Goal: Task Accomplishment & Management: Complete application form

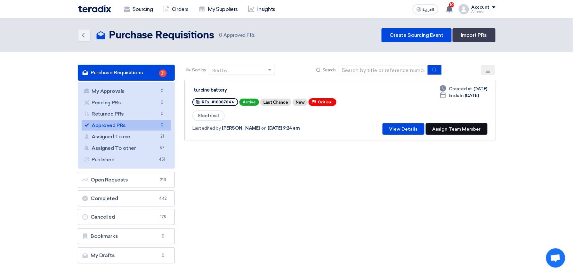
click at [474, 129] on button "Assign Team Member" at bounding box center [457, 129] width 62 height 12
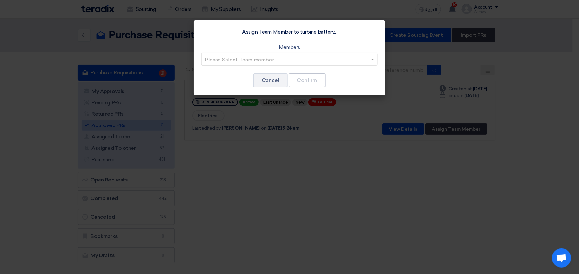
click at [218, 56] on input "text" at bounding box center [286, 59] width 163 height 11
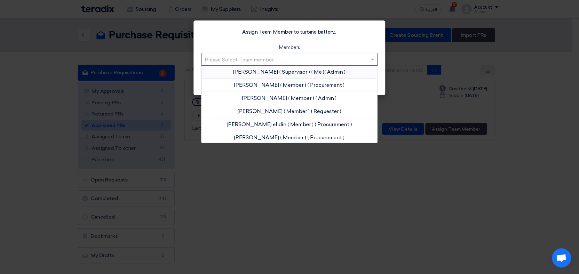
click at [250, 69] on span "[PERSON_NAME]" at bounding box center [256, 72] width 45 height 6
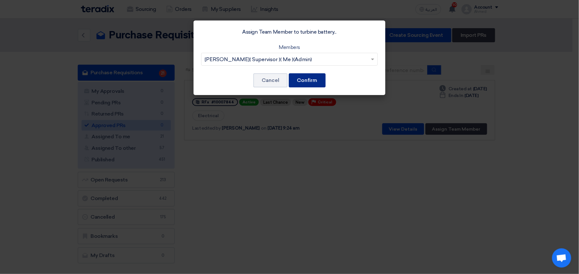
click at [325, 82] on button "Confirm" at bounding box center [307, 80] width 37 height 14
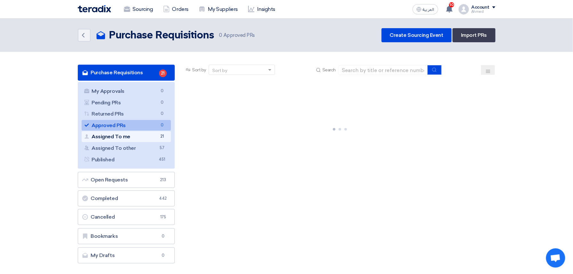
click at [157, 134] on link "Assigned To me Assigned To me 21" at bounding box center [127, 136] width 90 height 11
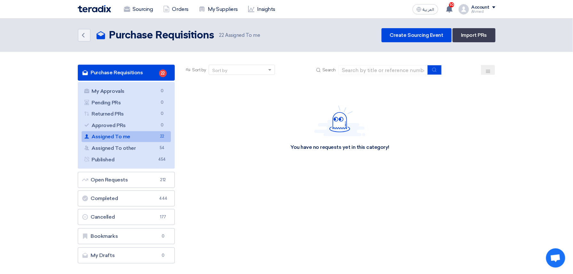
click at [119, 137] on link "Assigned To me Assigned To me 22" at bounding box center [127, 136] width 90 height 11
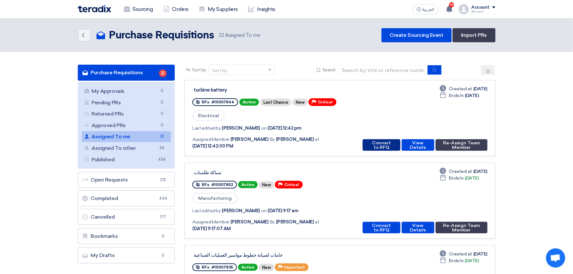
click at [379, 141] on button "Convert to RFQ" at bounding box center [381, 145] width 37 height 12
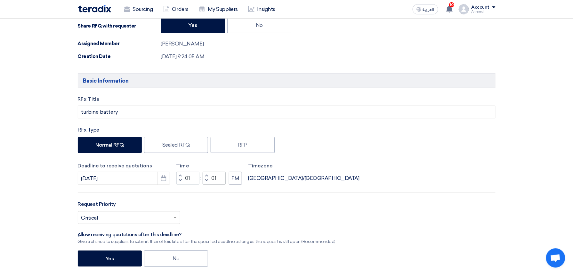
scroll to position [171, 0]
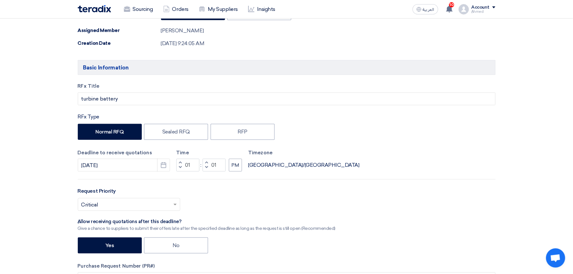
drag, startPoint x: 164, startPoint y: 246, endPoint x: 157, endPoint y: 237, distance: 11.9
click at [164, 246] on label "No" at bounding box center [176, 245] width 64 height 16
click at [172, 246] on input "No" at bounding box center [174, 245] width 4 height 4
radio input "true"
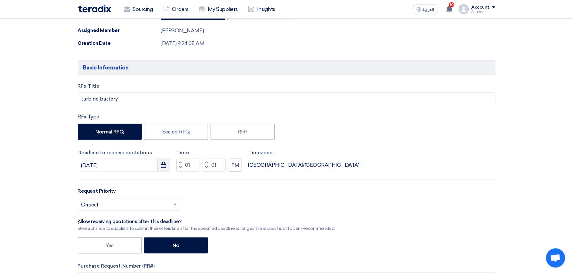
click at [163, 167] on icon "Pick a date" at bounding box center [163, 165] width 6 height 6
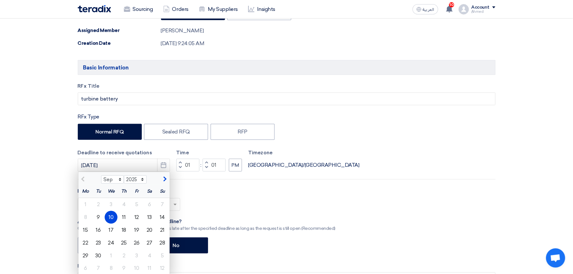
drag, startPoint x: 122, startPoint y: 219, endPoint x: 126, endPoint y: 215, distance: 5.4
click at [122, 219] on div "11" at bounding box center [123, 217] width 13 height 13
type input "[DATE]"
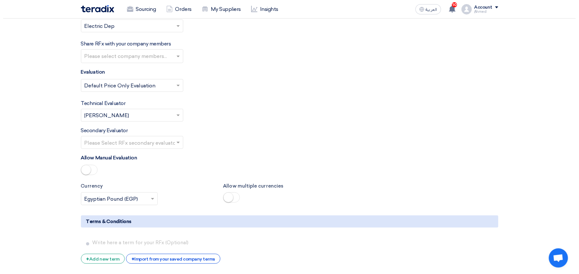
scroll to position [939, 0]
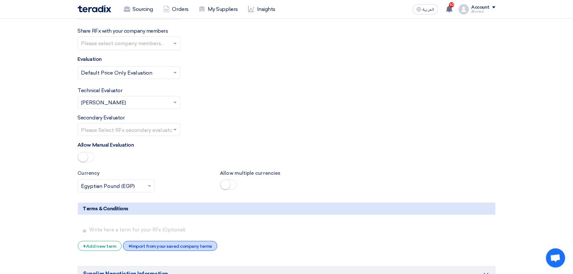
click at [187, 245] on div "+ Import from your saved company terms" at bounding box center [170, 246] width 94 height 10
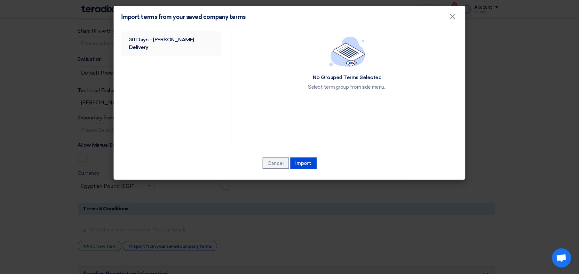
drag, startPoint x: 188, startPoint y: 47, endPoint x: 191, endPoint y: 43, distance: 5.2
click at [188, 46] on link "30 Days - [PERSON_NAME] Delivery" at bounding box center [171, 43] width 100 height 24
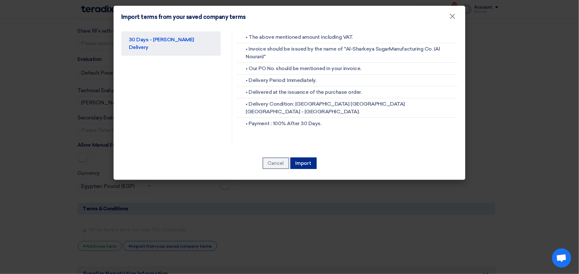
drag, startPoint x: 302, startPoint y: 158, endPoint x: 299, endPoint y: 168, distance: 10.8
click at [296, 159] on button "Import" at bounding box center [304, 163] width 26 height 12
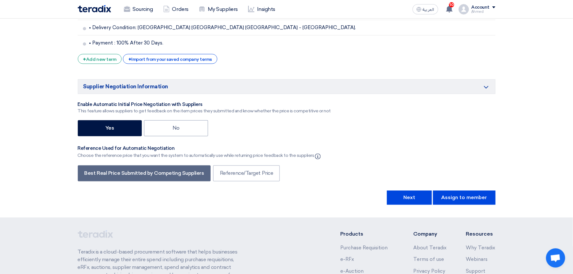
scroll to position [1237, 0]
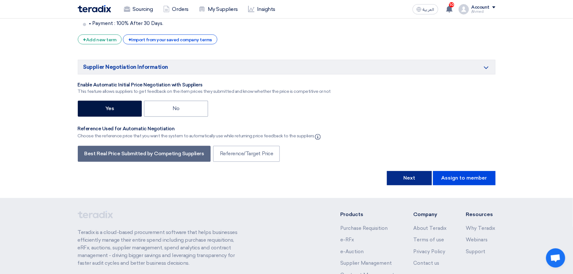
click at [415, 182] on button "Next" at bounding box center [409, 178] width 45 height 14
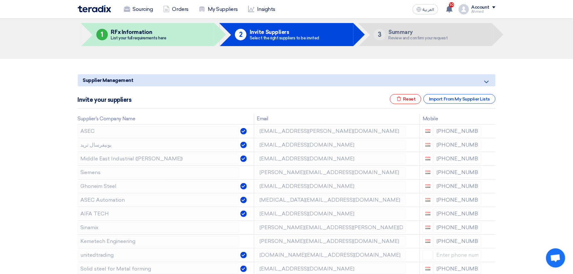
scroll to position [43, 0]
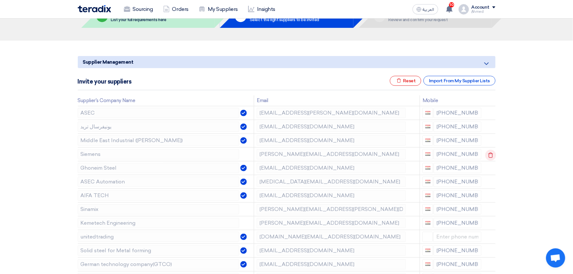
click at [489, 156] on icon at bounding box center [490, 155] width 11 height 11
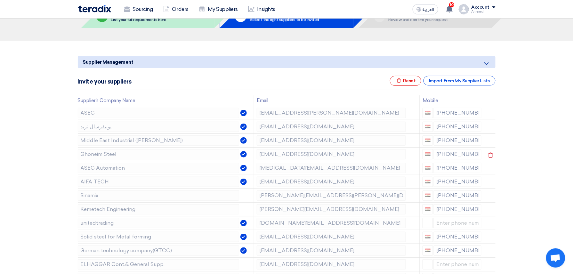
click at [488, 155] on icon at bounding box center [490, 155] width 11 height 11
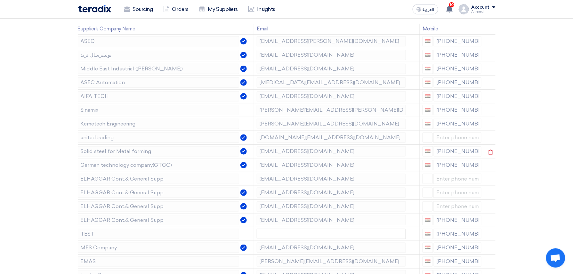
scroll to position [128, 0]
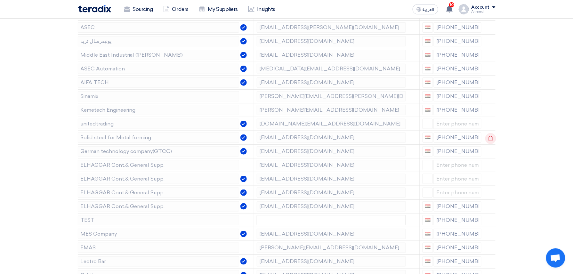
click at [490, 141] on icon at bounding box center [490, 138] width 11 height 11
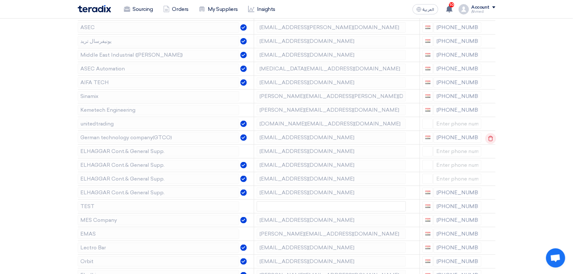
click at [490, 141] on icon at bounding box center [490, 138] width 11 height 11
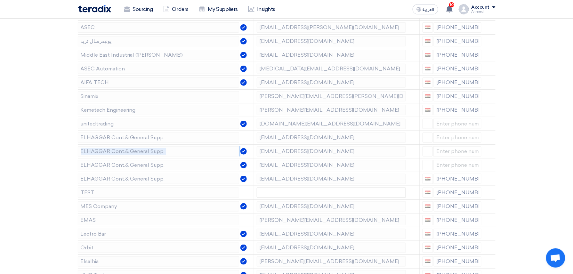
click at [0, 0] on icon at bounding box center [0, 0] width 0 height 0
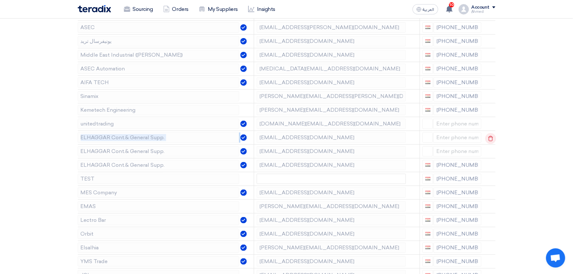
click at [490, 141] on td at bounding box center [490, 138] width 12 height 14
click at [490, 141] on icon at bounding box center [490, 138] width 11 height 11
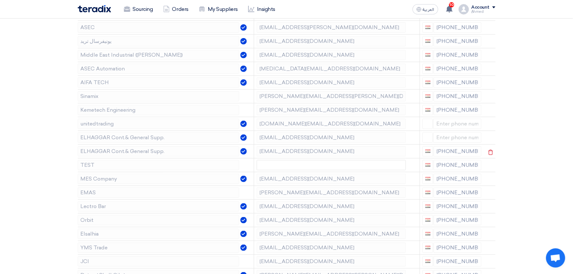
click at [0, 0] on icon at bounding box center [0, 0] width 0 height 0
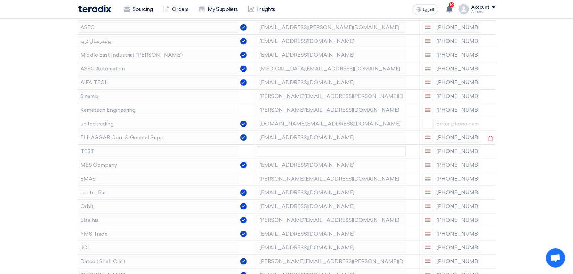
click at [490, 141] on icon at bounding box center [490, 138] width 11 height 11
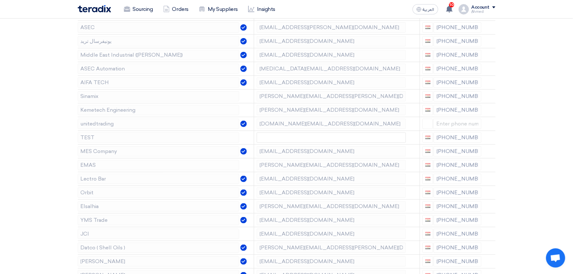
click at [0, 0] on icon at bounding box center [0, 0] width 0 height 0
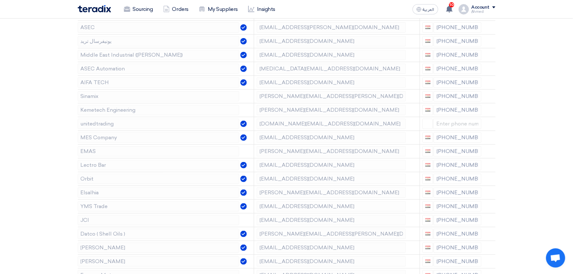
click at [0, 0] on icon at bounding box center [0, 0] width 0 height 0
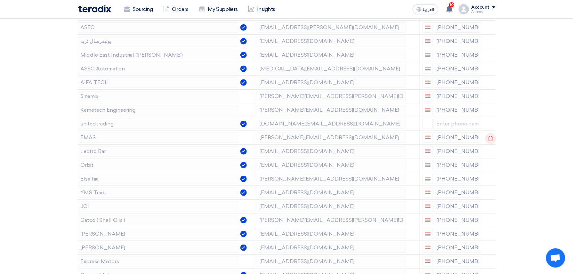
click at [489, 141] on use at bounding box center [490, 138] width 5 height 5
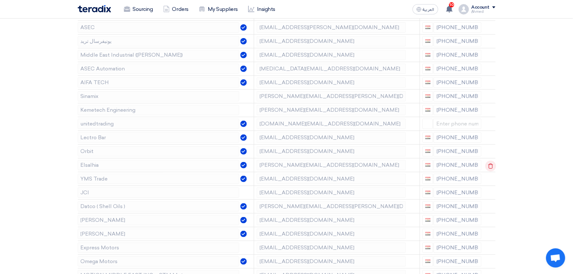
click at [489, 166] on icon at bounding box center [490, 166] width 11 height 11
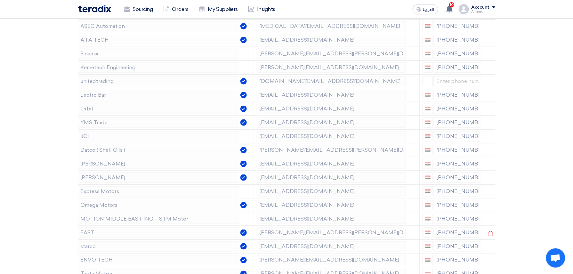
scroll to position [213, 0]
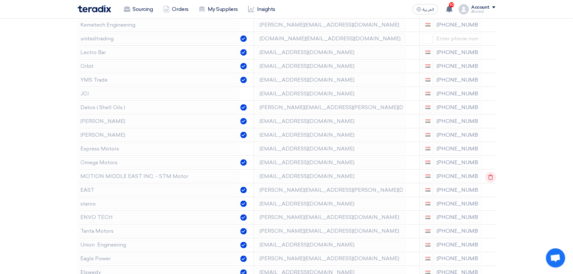
click at [491, 180] on icon at bounding box center [490, 177] width 11 height 11
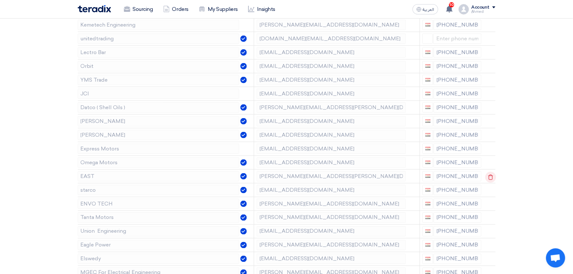
click at [488, 178] on icon at bounding box center [490, 177] width 11 height 11
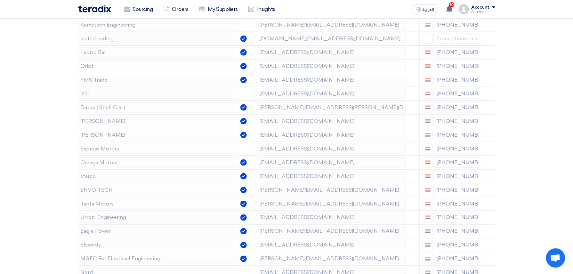
click at [0, 0] on icon at bounding box center [0, 0] width 0 height 0
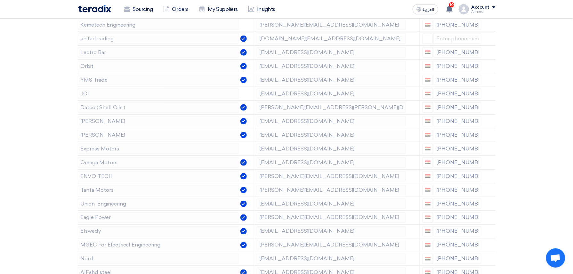
click at [0, 0] on icon at bounding box center [0, 0] width 0 height 0
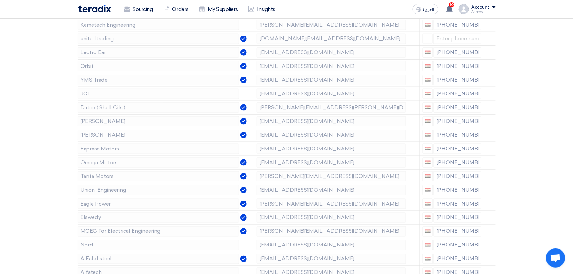
click at [0, 0] on icon at bounding box center [0, 0] width 0 height 0
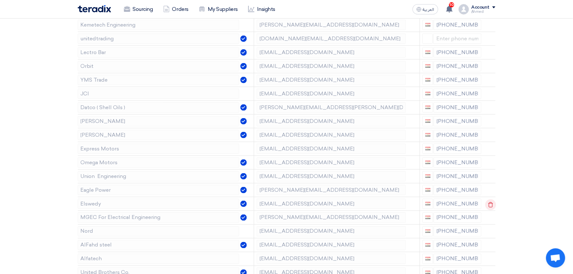
click at [489, 207] on icon at bounding box center [490, 204] width 11 height 11
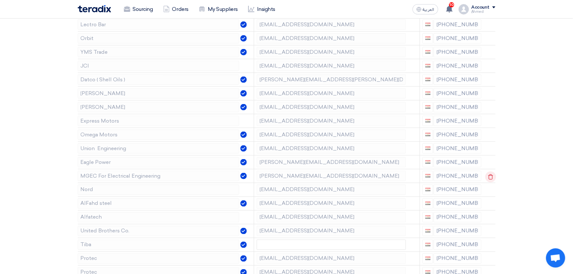
scroll to position [256, 0]
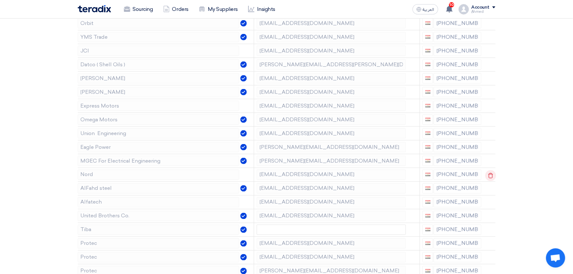
click at [489, 177] on icon at bounding box center [490, 175] width 11 height 11
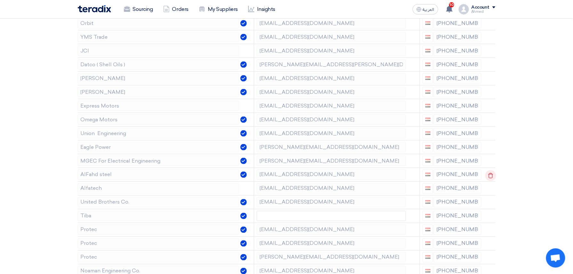
click at [488, 179] on icon at bounding box center [490, 175] width 11 height 11
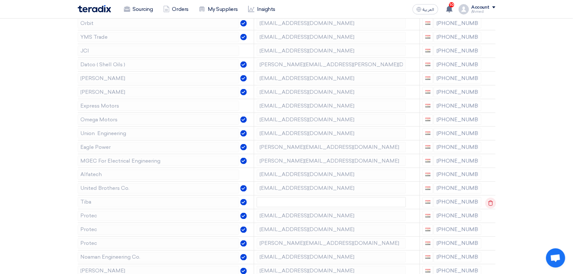
click at [488, 204] on icon at bounding box center [490, 203] width 11 height 11
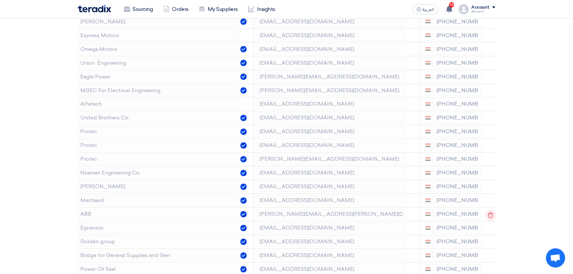
scroll to position [341, 0]
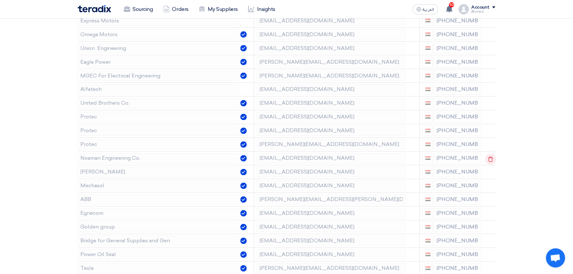
click at [491, 162] on icon at bounding box center [490, 159] width 11 height 11
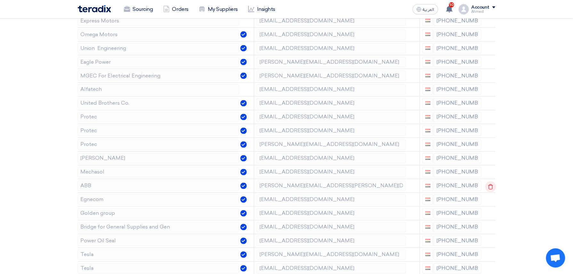
click at [491, 187] on icon at bounding box center [490, 186] width 11 height 11
click at [0, 0] on icon at bounding box center [0, 0] width 0 height 0
click at [492, 201] on icon at bounding box center [490, 200] width 11 height 11
click at [0, 0] on icon at bounding box center [0, 0] width 0 height 0
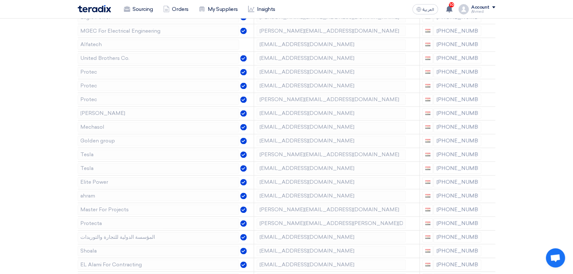
scroll to position [427, 0]
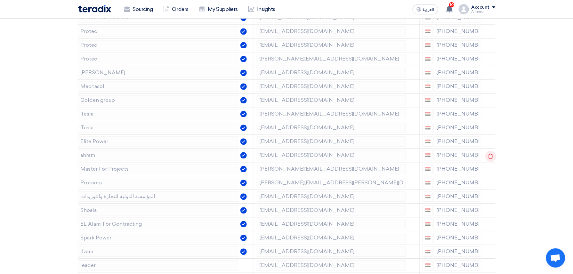
click at [490, 160] on icon at bounding box center [490, 156] width 11 height 11
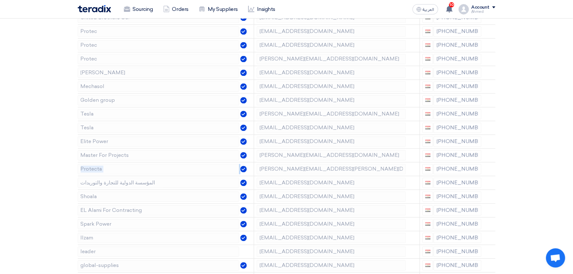
click at [0, 0] on icon at bounding box center [0, 0] width 0 height 0
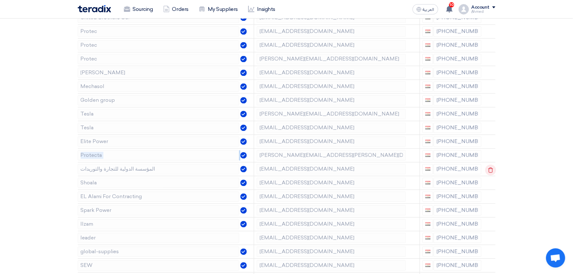
drag, startPoint x: 490, startPoint y: 160, endPoint x: 490, endPoint y: 174, distance: 14.4
click at [490, 174] on td at bounding box center [490, 169] width 12 height 14
click at [490, 174] on icon at bounding box center [490, 170] width 11 height 11
click at [490, 172] on use at bounding box center [490, 169] width 5 height 5
click at [0, 0] on use at bounding box center [0, 0] width 0 height 0
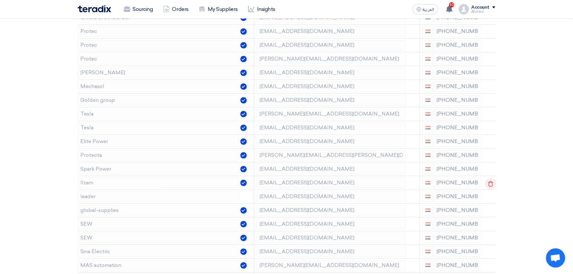
click at [488, 184] on icon at bounding box center [490, 184] width 11 height 11
click at [0, 0] on icon at bounding box center [0, 0] width 0 height 0
click at [488, 186] on icon at bounding box center [490, 184] width 11 height 11
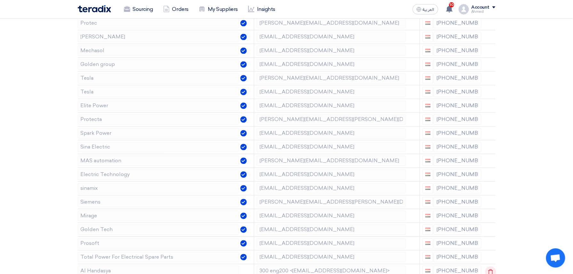
scroll to position [512, 0]
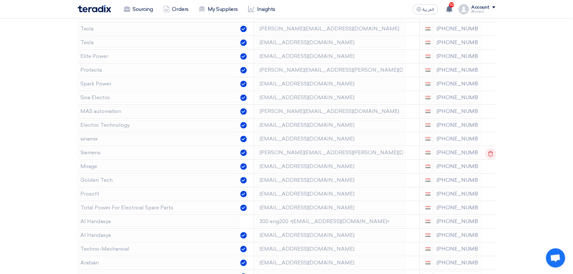
click at [490, 159] on icon at bounding box center [490, 153] width 11 height 11
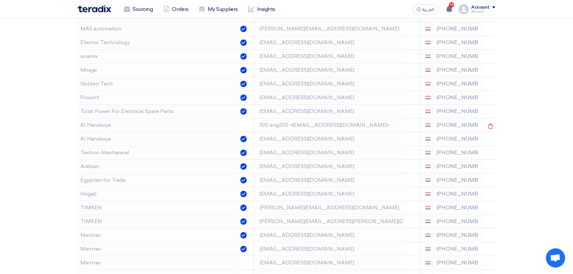
scroll to position [597, 0]
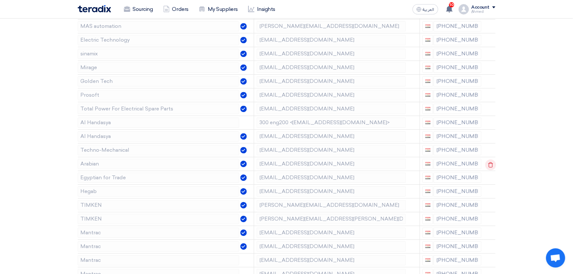
click at [489, 170] on icon at bounding box center [490, 164] width 11 height 11
click at [490, 170] on icon at bounding box center [490, 164] width 11 height 11
click at [0, 0] on icon at bounding box center [0, 0] width 0 height 0
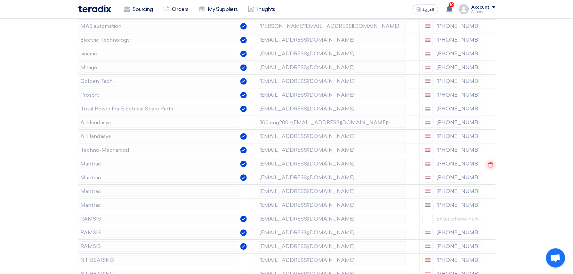
click at [490, 170] on td at bounding box center [490, 164] width 12 height 14
click at [490, 170] on icon at bounding box center [490, 164] width 11 height 11
click at [490, 170] on td at bounding box center [490, 164] width 12 height 14
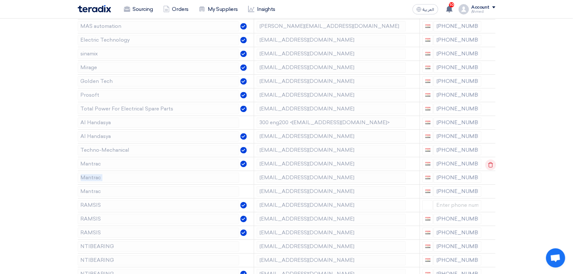
click at [490, 170] on td at bounding box center [490, 164] width 12 height 14
click at [489, 171] on td at bounding box center [490, 164] width 12 height 14
click at [489, 167] on use at bounding box center [490, 164] width 5 height 5
click at [487, 169] on div at bounding box center [486, 164] width 5 height 10
click at [487, 170] on icon at bounding box center [490, 164] width 11 height 11
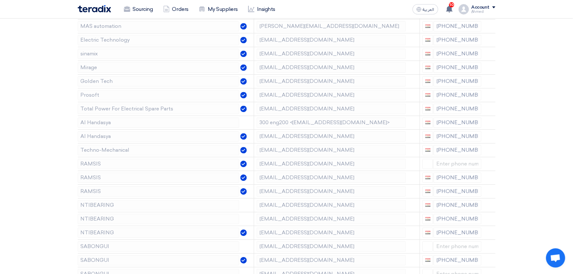
click at [0, 0] on icon at bounding box center [0, 0] width 0 height 0
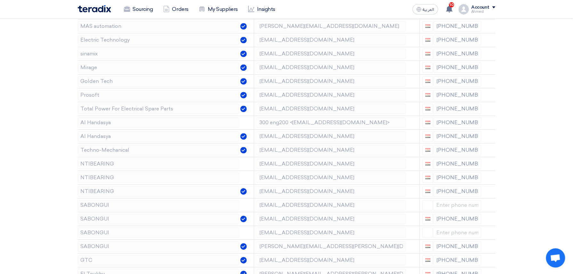
click at [0, 0] on icon at bounding box center [0, 0] width 0 height 0
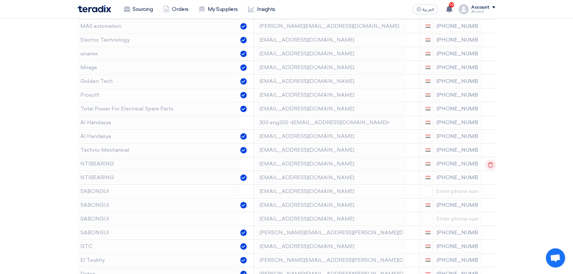
click at [487, 170] on icon at bounding box center [490, 164] width 11 height 11
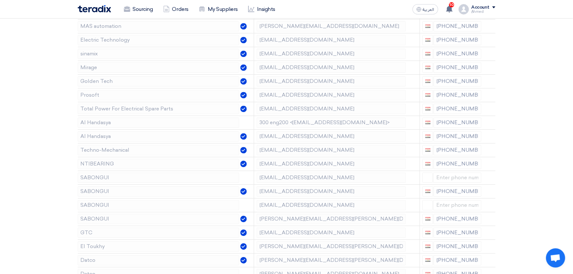
click at [0, 0] on icon at bounding box center [0, 0] width 0 height 0
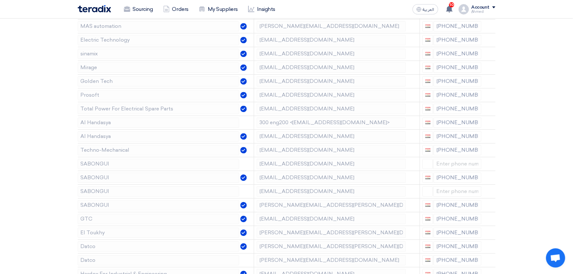
click at [0, 0] on icon at bounding box center [0, 0] width 0 height 0
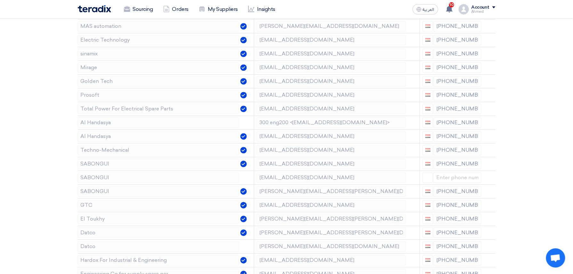
click at [0, 0] on icon at bounding box center [0, 0] width 0 height 0
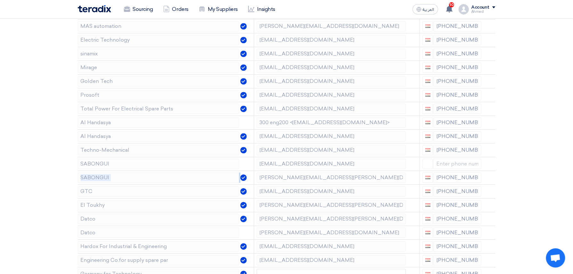
click at [0, 0] on icon at bounding box center [0, 0] width 0 height 0
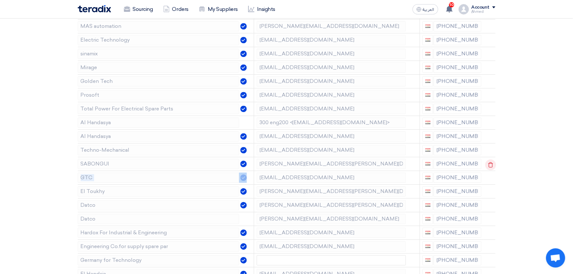
click at [487, 170] on div at bounding box center [486, 164] width 5 height 10
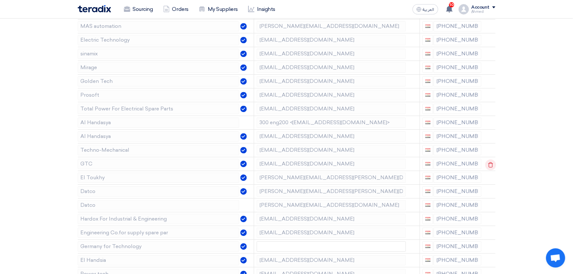
click at [487, 170] on div at bounding box center [486, 164] width 5 height 10
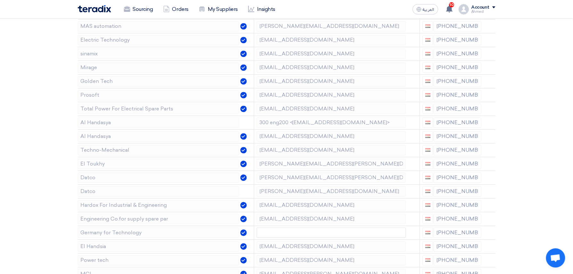
click at [0, 0] on icon at bounding box center [0, 0] width 0 height 0
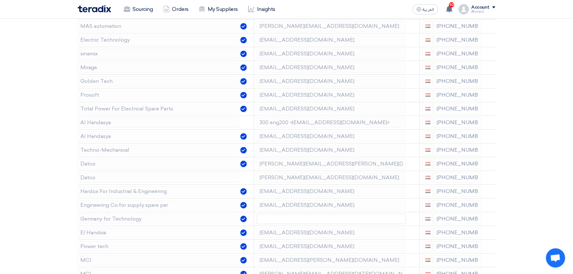
click at [0, 0] on icon at bounding box center [0, 0] width 0 height 0
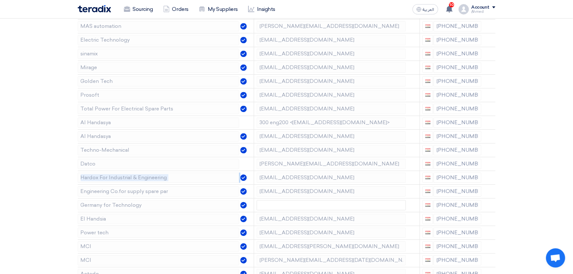
click at [0, 0] on icon at bounding box center [0, 0] width 0 height 0
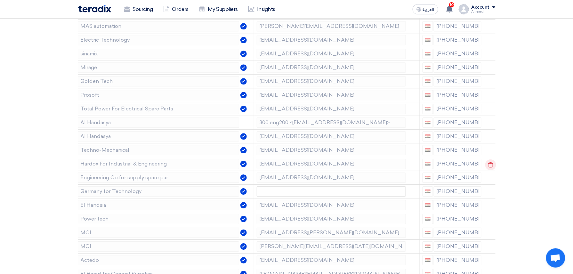
click at [487, 170] on div at bounding box center [486, 164] width 5 height 10
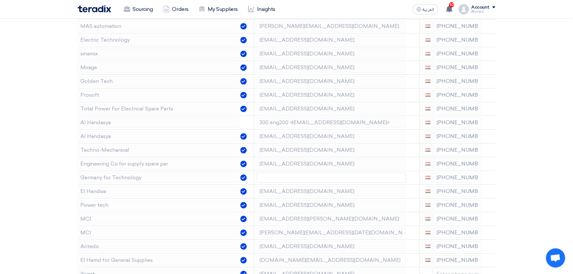
click at [0, 0] on icon at bounding box center [0, 0] width 0 height 0
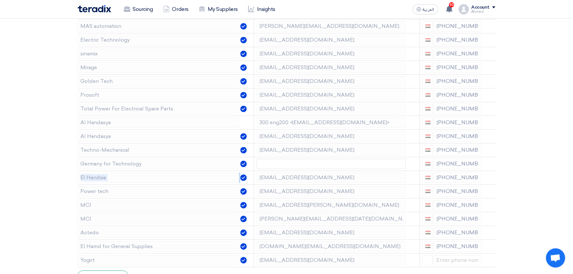
click at [0, 0] on icon at bounding box center [0, 0] width 0 height 0
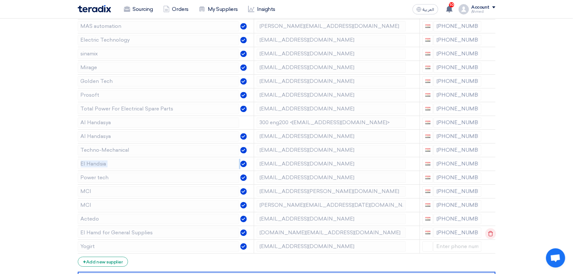
drag, startPoint x: 487, startPoint y: 172, endPoint x: 489, endPoint y: 234, distance: 62.4
click at [489, 234] on td at bounding box center [490, 233] width 12 height 14
click at [489, 238] on icon at bounding box center [490, 233] width 11 height 11
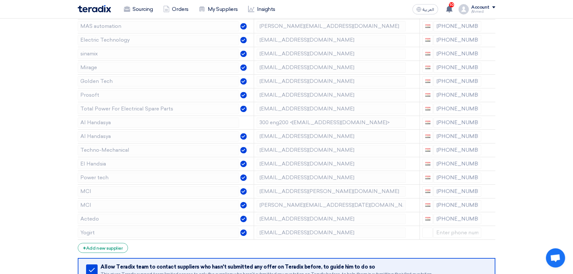
click at [0, 0] on icon at bounding box center [0, 0] width 0 height 0
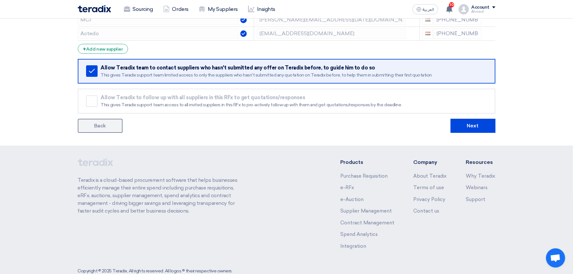
scroll to position [803, 0]
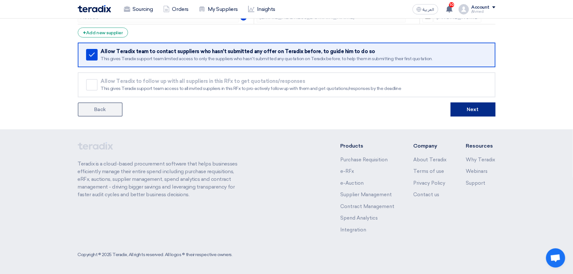
click at [472, 103] on button "Next" at bounding box center [473, 109] width 45 height 14
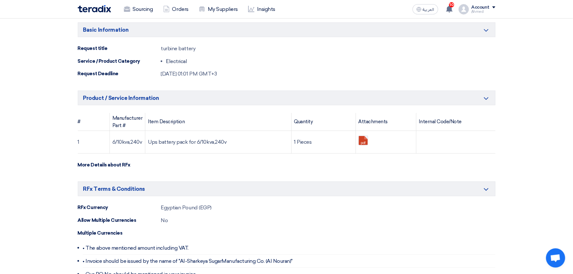
scroll to position [384, 0]
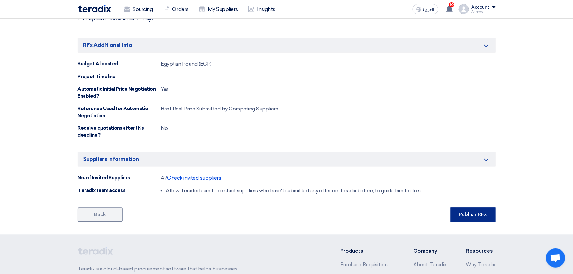
click at [482, 218] on button "Publish RFx" at bounding box center [473, 215] width 45 height 14
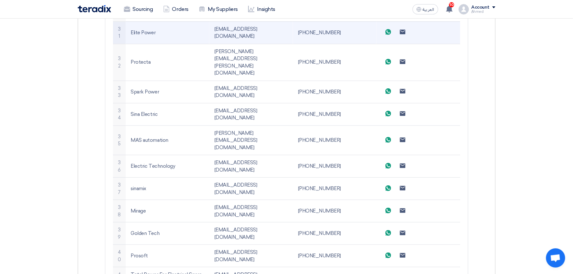
scroll to position [1109, 0]
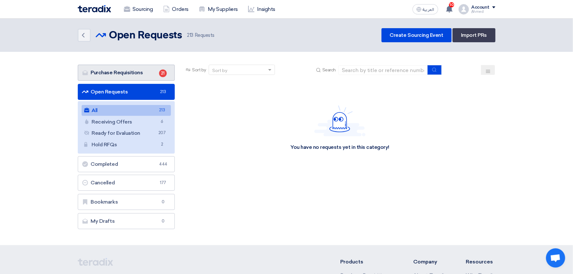
click at [137, 76] on link "Purchase Requisitions Purchase Requisitions 21" at bounding box center [126, 73] width 97 height 16
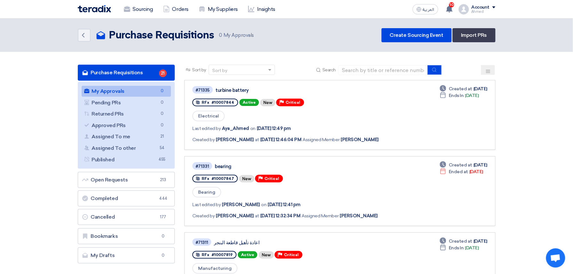
click at [130, 73] on link "Purchase Requisitions Purchase Requisitions 21" at bounding box center [126, 73] width 97 height 16
click at [132, 136] on link "Assigned To me Assigned To me 21" at bounding box center [127, 136] width 90 height 11
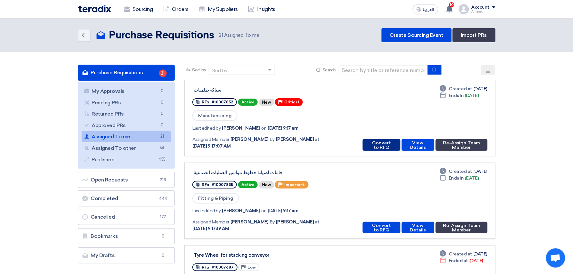
click at [383, 142] on button "Convert to RFQ" at bounding box center [381, 145] width 37 height 12
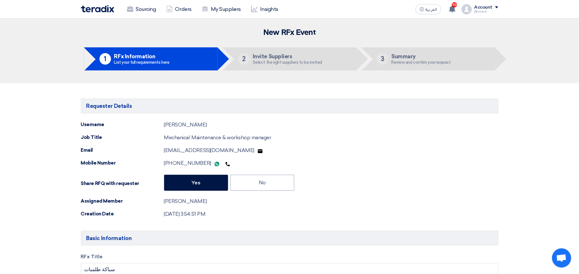
type input "[DATE]"
type input "10"
type input "00"
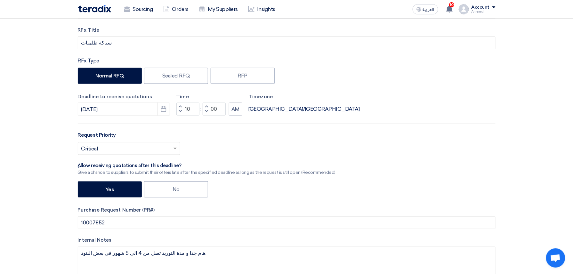
scroll to position [256, 0]
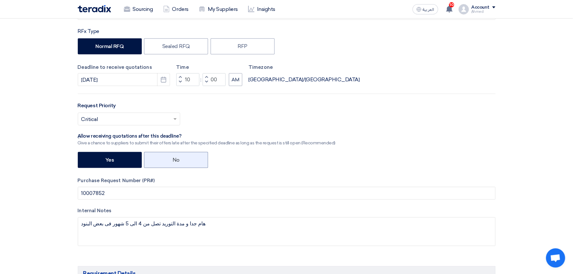
click at [171, 158] on label "No" at bounding box center [176, 160] width 64 height 16
click at [172, 158] on input "No" at bounding box center [174, 159] width 4 height 4
radio input "true"
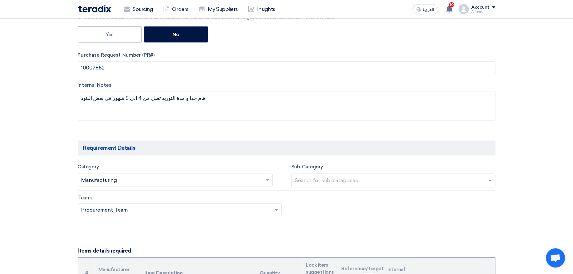
scroll to position [341, 0]
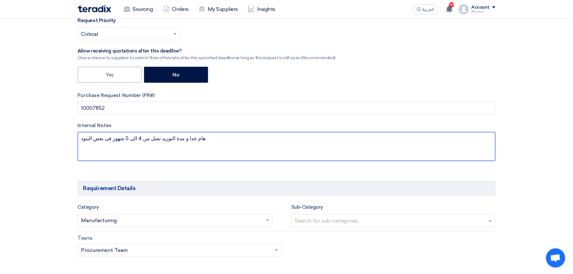
click at [213, 145] on textarea at bounding box center [287, 146] width 418 height 29
click at [212, 145] on textarea at bounding box center [287, 146] width 418 height 29
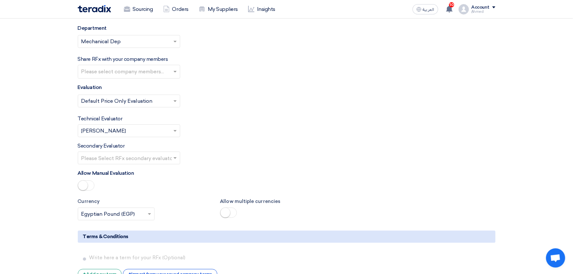
scroll to position [2347, 0]
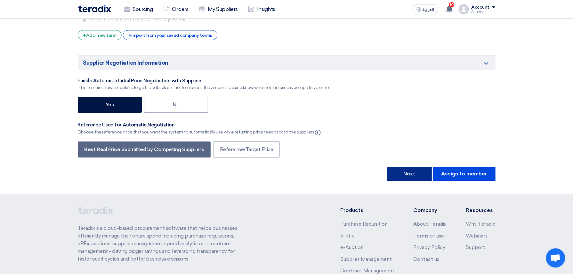
click at [417, 181] on button "Next" at bounding box center [409, 174] width 45 height 14
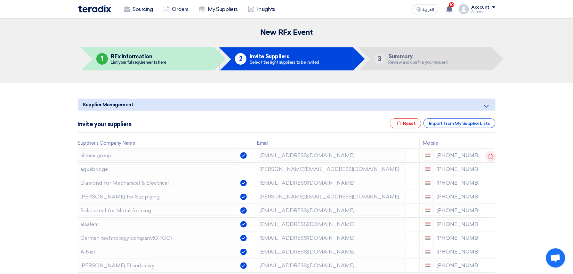
click at [490, 154] on icon at bounding box center [490, 156] width 11 height 11
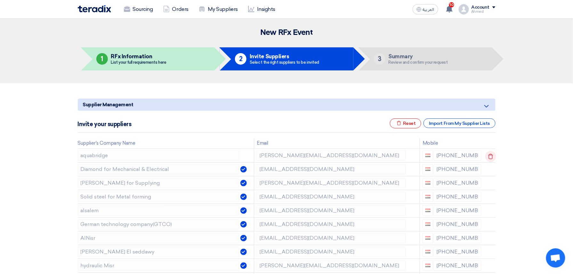
scroll to position [85, 0]
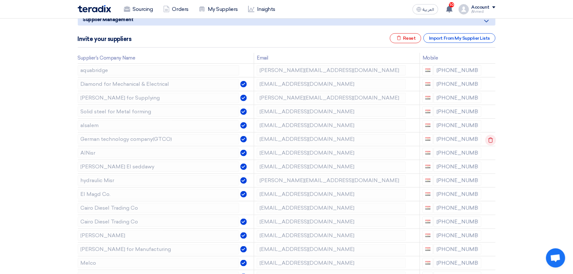
click at [487, 138] on icon at bounding box center [490, 140] width 11 height 11
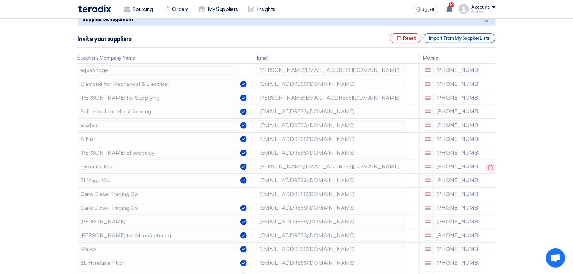
click at [487, 170] on icon at bounding box center [490, 167] width 11 height 11
click at [0, 0] on icon at bounding box center [0, 0] width 0 height 0
click at [488, 169] on icon at bounding box center [490, 167] width 11 height 11
click at [0, 0] on icon at bounding box center [0, 0] width 0 height 0
click at [488, 183] on icon at bounding box center [490, 181] width 11 height 11
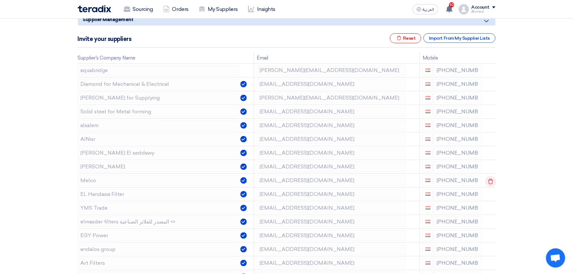
click at [490, 184] on icon at bounding box center [490, 181] width 11 height 11
click at [0, 0] on icon at bounding box center [0, 0] width 0 height 0
click at [492, 198] on use at bounding box center [490, 194] width 5 height 5
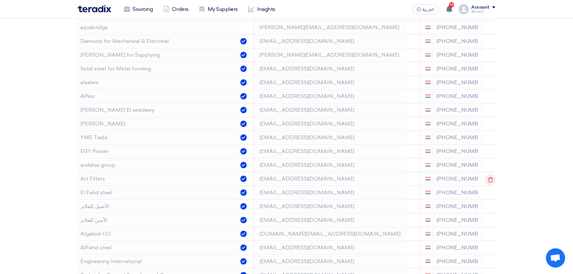
click at [491, 181] on icon at bounding box center [490, 179] width 11 height 11
click at [0, 0] on icon at bounding box center [0, 0] width 0 height 0
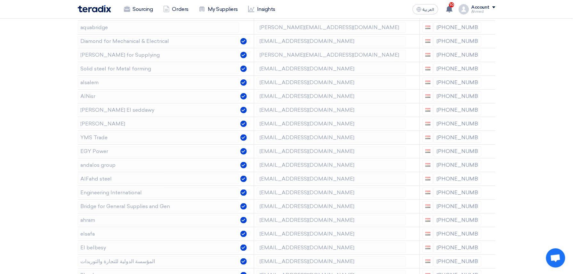
click at [0, 0] on icon at bounding box center [0, 0] width 0 height 0
click at [486, 194] on icon at bounding box center [490, 193] width 11 height 11
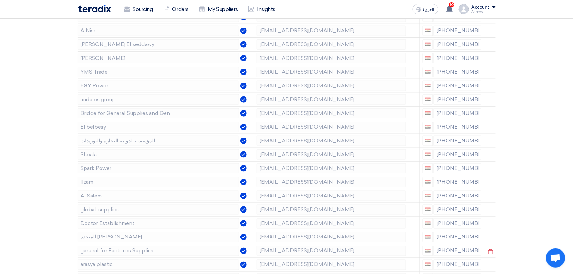
scroll to position [213, 0]
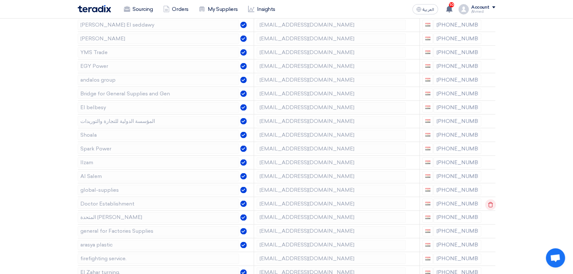
click at [489, 207] on icon at bounding box center [490, 204] width 11 height 11
click at [490, 207] on icon at bounding box center [490, 204] width 11 height 11
click at [0, 0] on icon at bounding box center [0, 0] width 0 height 0
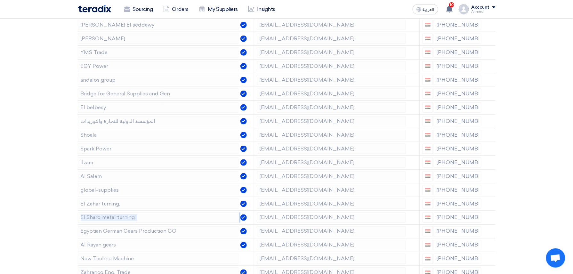
click at [0, 0] on icon at bounding box center [0, 0] width 0 height 0
click at [490, 207] on td at bounding box center [490, 204] width 12 height 14
click at [490, 207] on icon at bounding box center [490, 204] width 11 height 11
click at [0, 0] on icon at bounding box center [0, 0] width 0 height 0
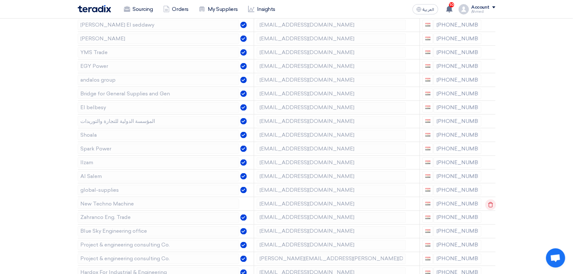
click at [489, 206] on td at bounding box center [490, 204] width 12 height 14
click at [489, 207] on icon at bounding box center [490, 204] width 11 height 11
click at [0, 0] on icon at bounding box center [0, 0] width 0 height 0
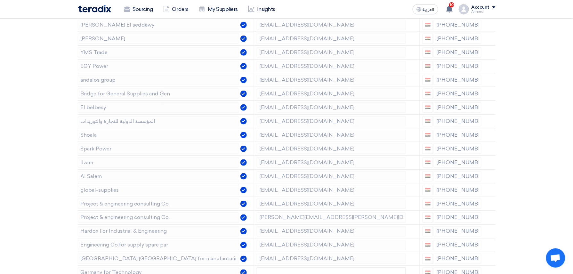
click at [0, 0] on icon at bounding box center [0, 0] width 0 height 0
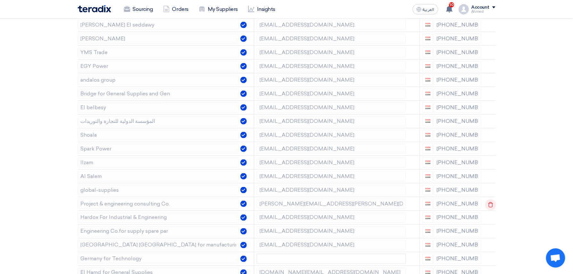
click at [491, 205] on use at bounding box center [490, 204] width 5 height 5
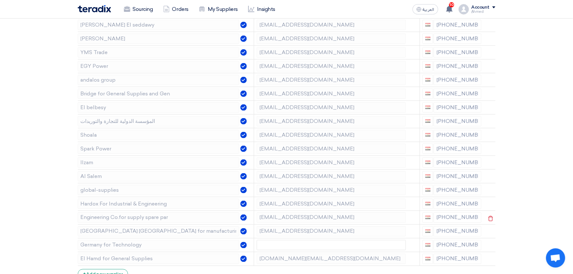
click at [0, 0] on icon at bounding box center [0, 0] width 0 height 0
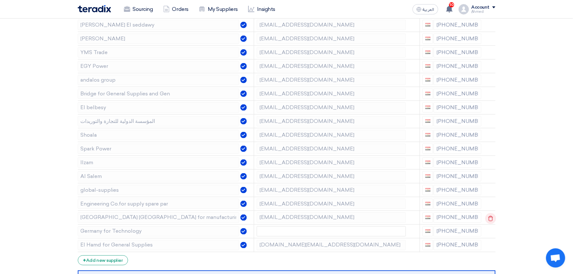
click at [489, 217] on icon at bounding box center [490, 218] width 11 height 11
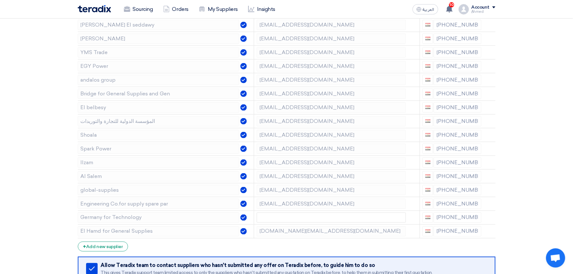
click at [0, 0] on icon at bounding box center [0, 0] width 0 height 0
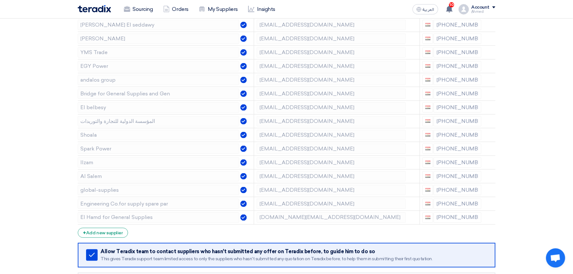
click at [0, 0] on icon at bounding box center [0, 0] width 0 height 0
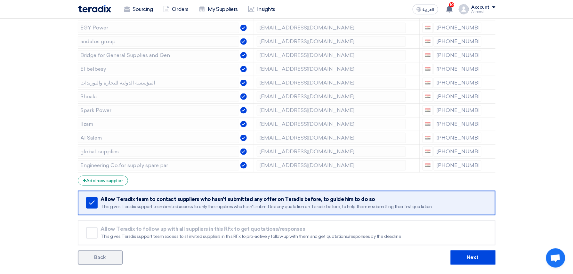
scroll to position [299, 0]
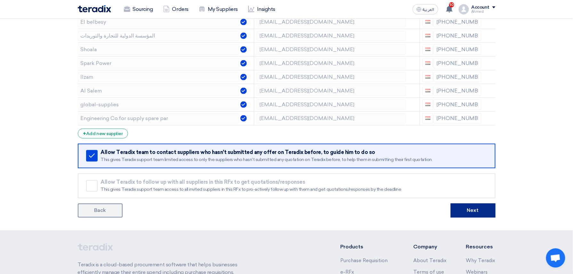
click at [479, 210] on button "Next" at bounding box center [473, 211] width 45 height 14
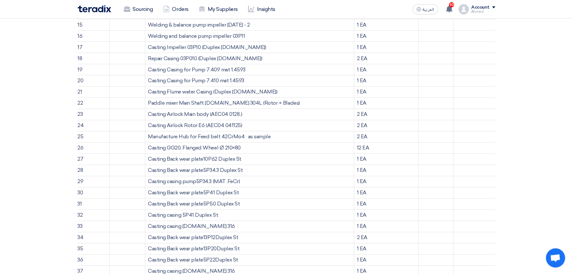
scroll to position [726, 0]
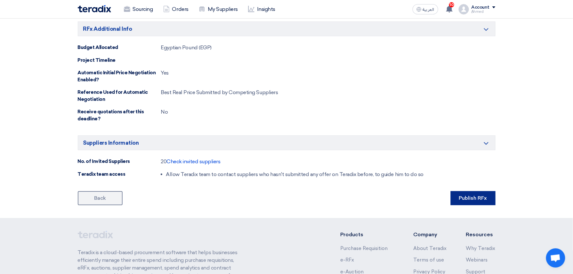
click at [462, 192] on button "Publish RFx" at bounding box center [473, 198] width 45 height 14
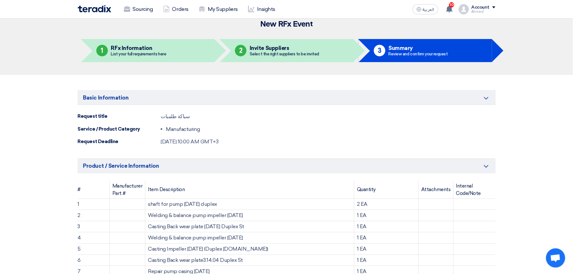
scroll to position [0, 0]
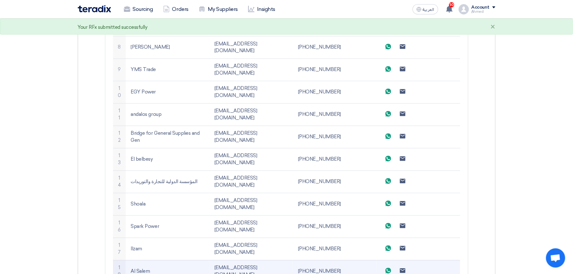
scroll to position [598, 0]
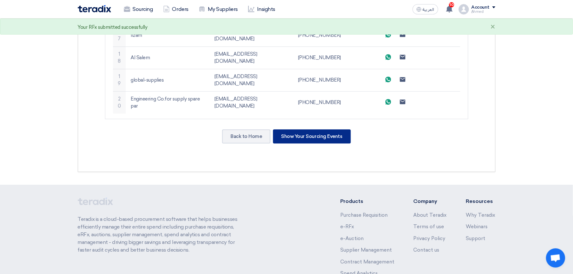
click at [316, 129] on div "Show Your Sourcing Events" at bounding box center [312, 136] width 78 height 14
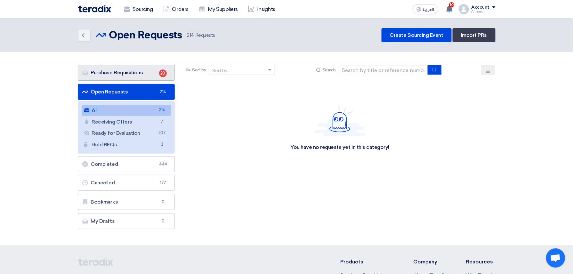
click at [132, 67] on link "Purchase Requisitions Purchase Requisitions 20" at bounding box center [126, 73] width 97 height 16
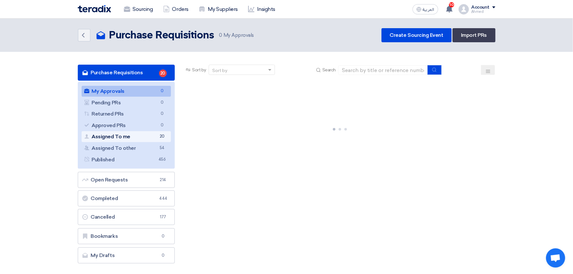
click at [139, 138] on link "Assigned To me Assigned To me 20" at bounding box center [127, 136] width 90 height 11
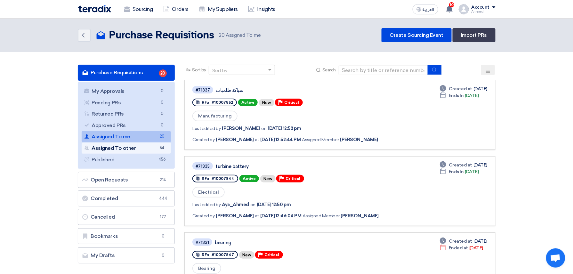
click at [116, 146] on link "Assigned To other Assigned To other 54" at bounding box center [127, 148] width 90 height 11
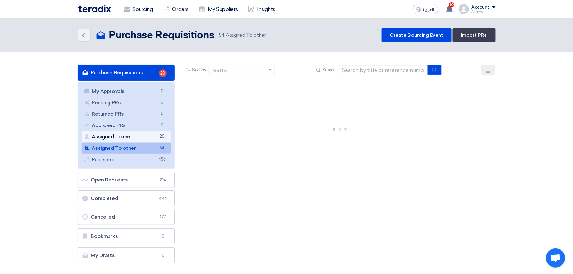
click at [127, 136] on link "Assigned To me Assigned To me 20" at bounding box center [127, 136] width 90 height 11
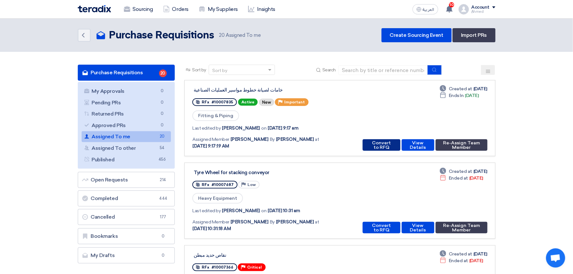
click at [370, 141] on button "Convert to RFQ" at bounding box center [381, 145] width 37 height 12
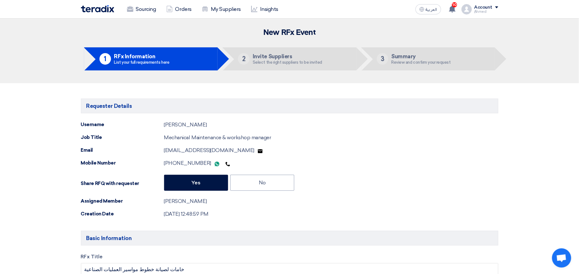
type input "[DATE]"
type input "10"
type input "00"
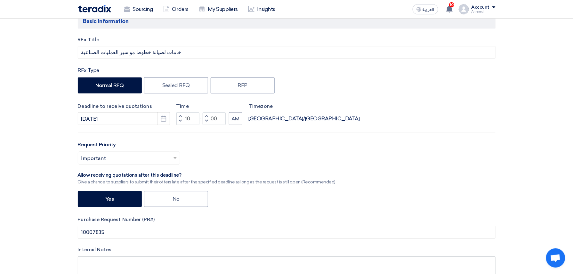
scroll to position [299, 0]
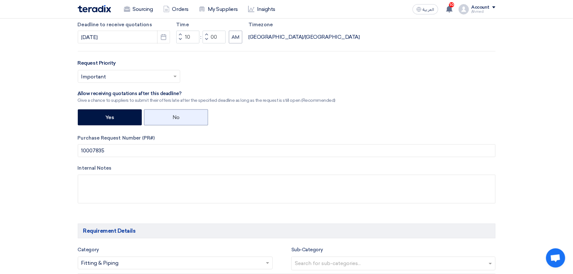
click at [171, 119] on label "No" at bounding box center [176, 117] width 64 height 16
click at [172, 119] on input "No" at bounding box center [174, 117] width 4 height 4
radio input "true"
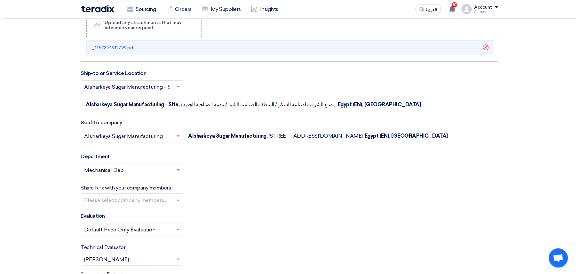
scroll to position [2688, 0]
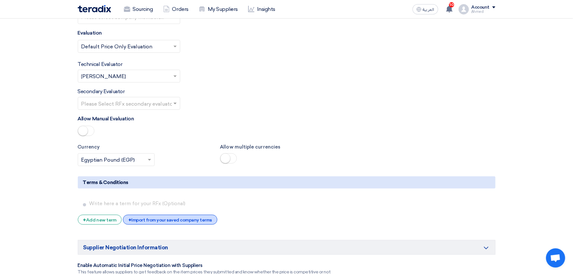
drag, startPoint x: 184, startPoint y: 229, endPoint x: 181, endPoint y: 228, distance: 3.2
click at [182, 225] on div "+ Import from your saved company terms" at bounding box center [170, 220] width 94 height 10
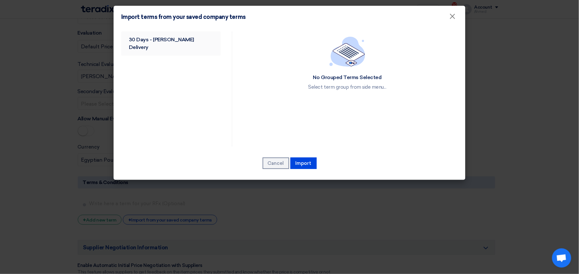
click at [177, 36] on link "30 Days - [PERSON_NAME] Delivery" at bounding box center [171, 43] width 100 height 24
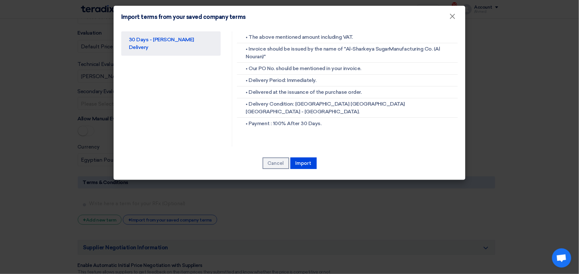
click at [318, 162] on div "Cancel [GEOGRAPHIC_DATA]" at bounding box center [289, 163] width 337 height 13
click at [314, 164] on button "Import" at bounding box center [304, 163] width 26 height 12
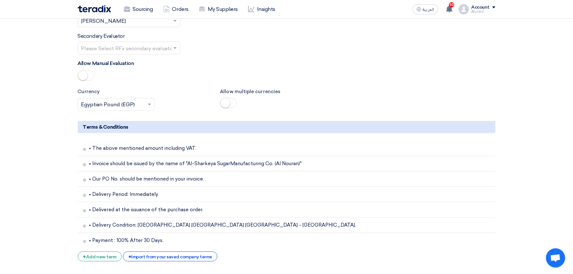
scroll to position [2987, 0]
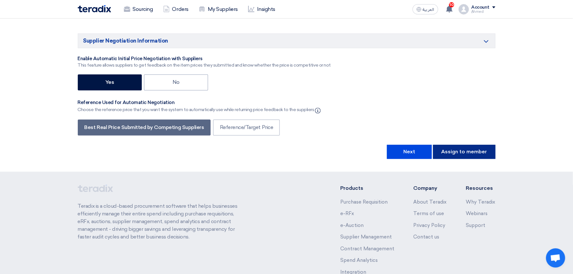
click at [464, 159] on button "Assign to member" at bounding box center [464, 152] width 62 height 14
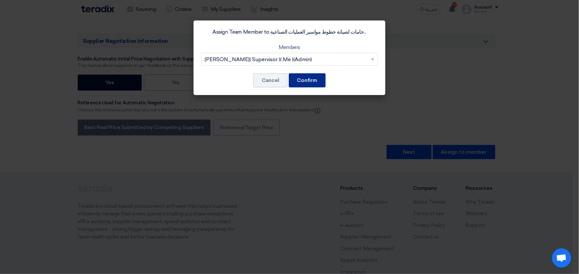
click at [303, 78] on button "Confirm" at bounding box center [307, 80] width 37 height 14
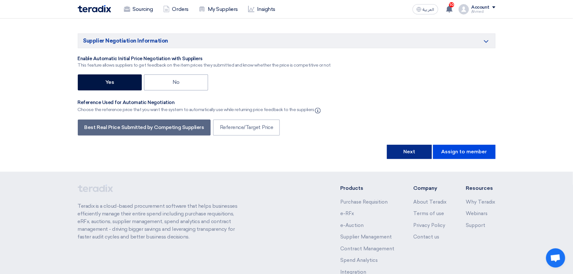
click at [416, 159] on button "Next" at bounding box center [409, 152] width 45 height 14
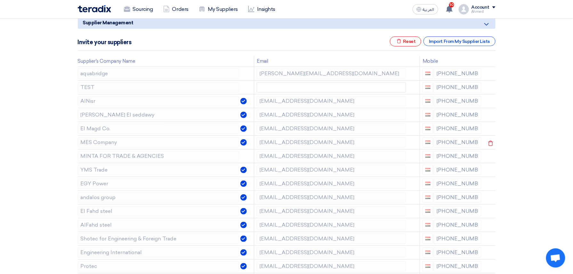
scroll to position [85, 0]
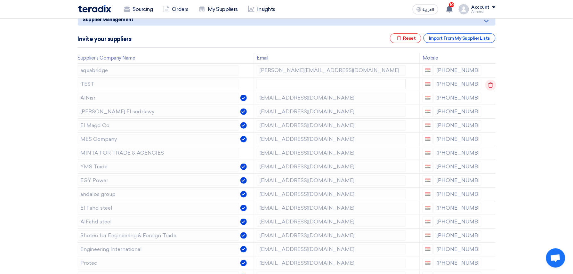
click at [489, 86] on icon at bounding box center [490, 85] width 11 height 11
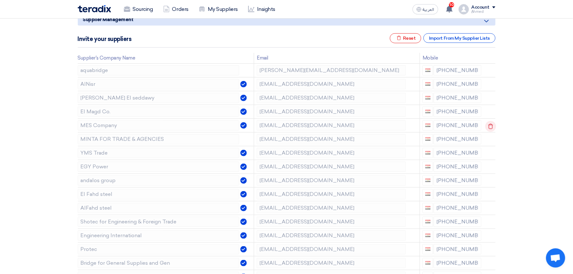
click at [488, 128] on icon at bounding box center [490, 126] width 11 height 11
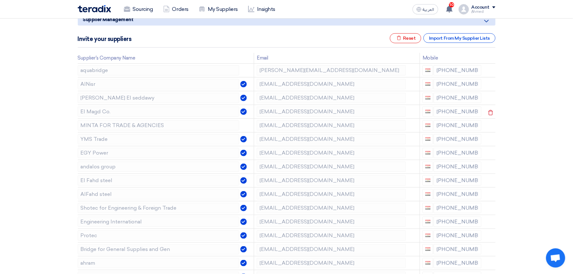
click at [357, 113] on tr "El Magd Co. [EMAIL_ADDRESS][DOMAIN_NAME] [PHONE_NUMBER]" at bounding box center [287, 112] width 418 height 14
click at [489, 113] on icon at bounding box center [490, 112] width 11 height 11
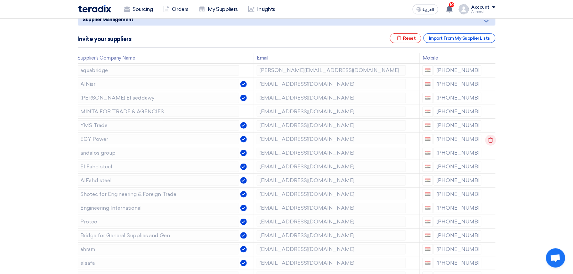
click at [489, 141] on icon at bounding box center [490, 140] width 11 height 11
click at [489, 182] on icon at bounding box center [490, 181] width 11 height 11
click at [488, 182] on icon at bounding box center [490, 181] width 11 height 11
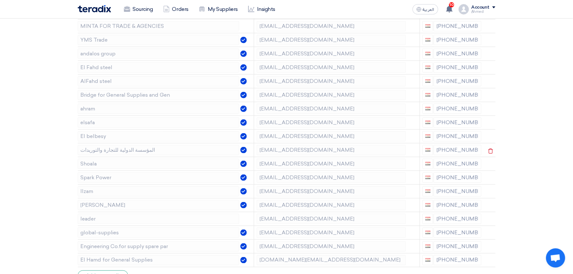
scroll to position [213, 0]
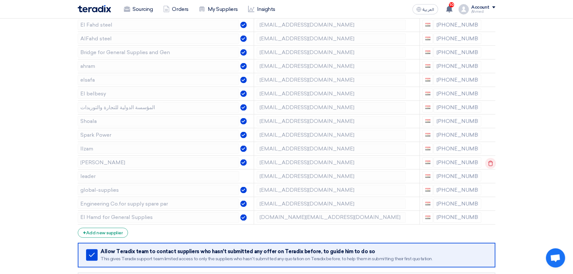
click at [489, 166] on icon at bounding box center [490, 163] width 11 height 11
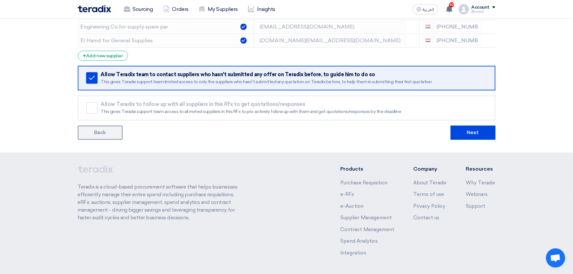
scroll to position [384, 0]
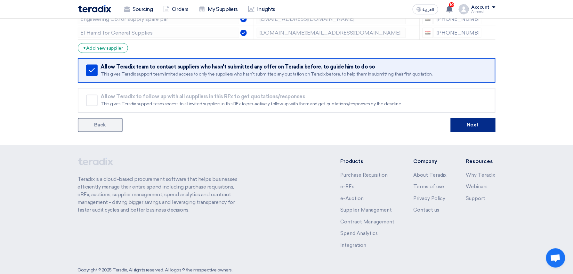
click at [473, 127] on button "Next" at bounding box center [473, 125] width 45 height 14
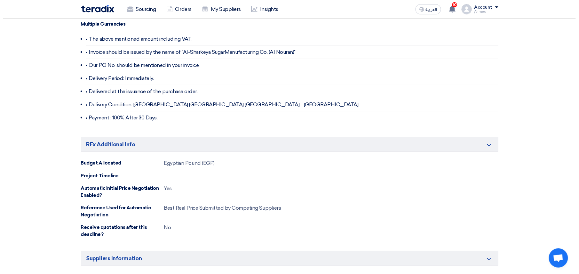
scroll to position [981, 0]
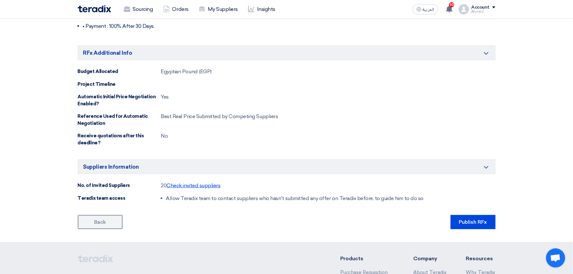
click at [182, 188] on span "Check invited suppliers" at bounding box center [194, 185] width 54 height 6
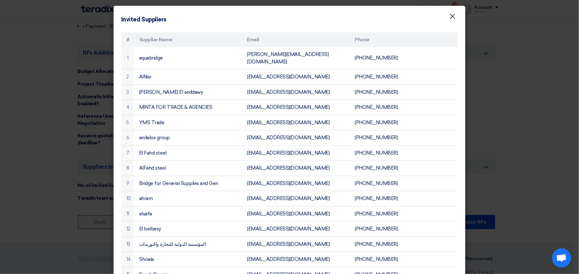
click at [450, 18] on span "×" at bounding box center [453, 18] width 6 height 13
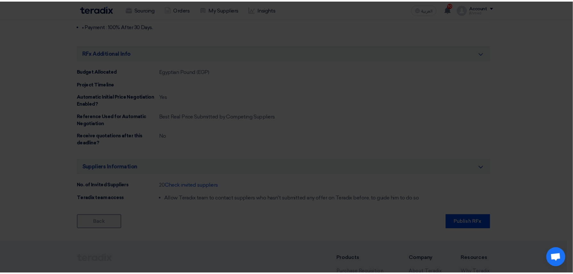
scroll to position [58, 0]
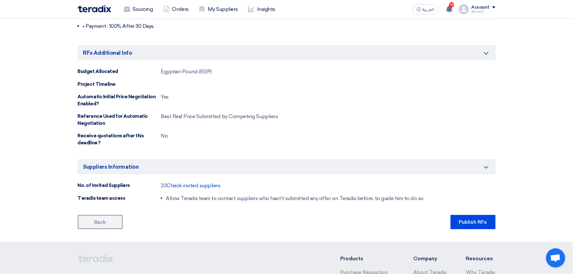
click at [474, 224] on button "Publish RFx" at bounding box center [473, 222] width 45 height 14
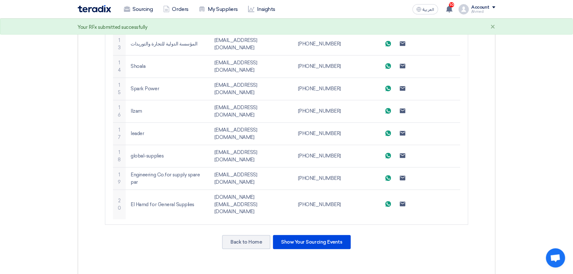
scroll to position [583, 0]
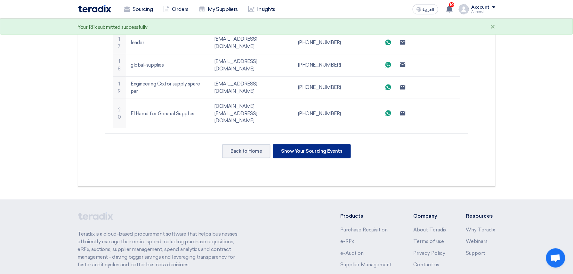
click at [329, 144] on div "Show Your Sourcing Events" at bounding box center [312, 151] width 78 height 14
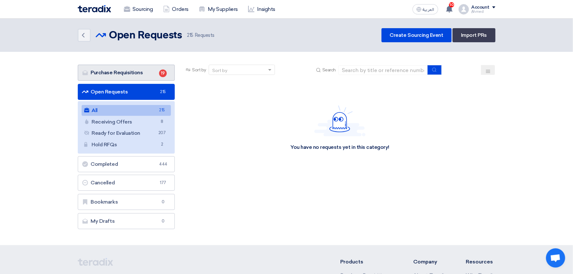
click at [138, 70] on link "Purchase Requisitions Purchase Requisitions 19" at bounding box center [126, 73] width 97 height 16
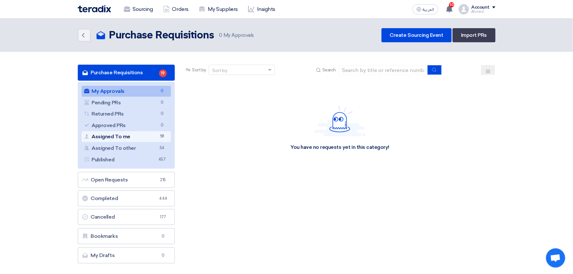
click at [117, 136] on link "Assigned To me Assigned To me 19" at bounding box center [127, 136] width 90 height 11
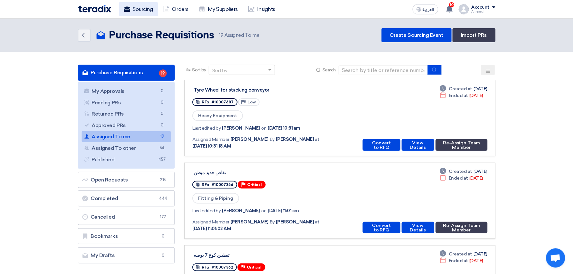
click at [143, 11] on link "Sourcing" at bounding box center [138, 9] width 39 height 14
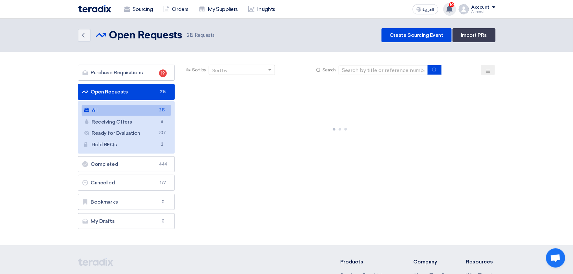
drag, startPoint x: 447, startPoint y: 8, endPoint x: 486, endPoint y: 21, distance: 41.0
click at [448, 8] on icon at bounding box center [449, 8] width 7 height 7
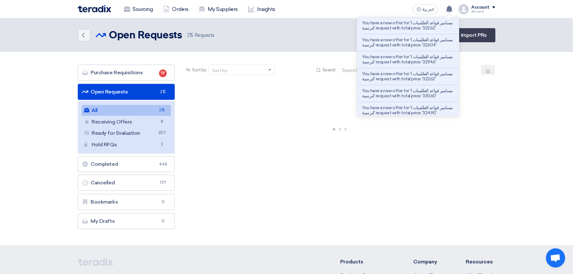
click at [411, 31] on li "You have a new offer for 'مسامير قواعد الطلمبات الترسية' request with total pri…" at bounding box center [408, 25] width 102 height 17
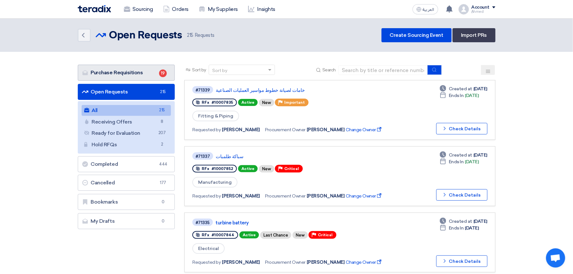
click at [145, 70] on link "Purchase Requisitions Purchase Requisitions 19" at bounding box center [126, 73] width 97 height 16
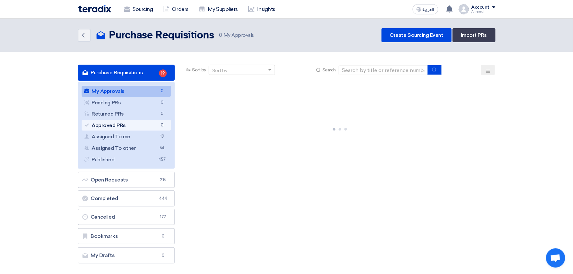
click at [144, 120] on link "Approved PRs Approved PRs 0" at bounding box center [127, 125] width 90 height 11
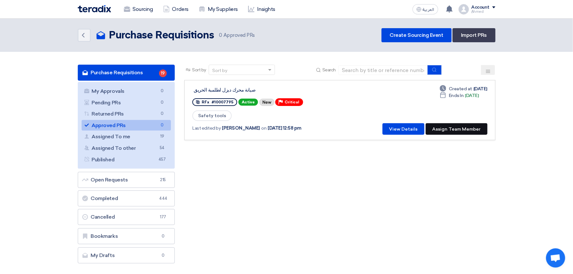
click at [466, 127] on button "Assign Team Member" at bounding box center [457, 129] width 62 height 12
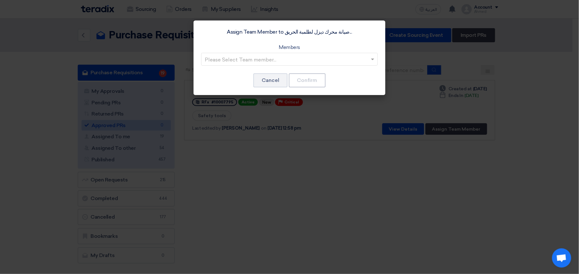
click at [264, 56] on input "text" at bounding box center [286, 59] width 163 height 11
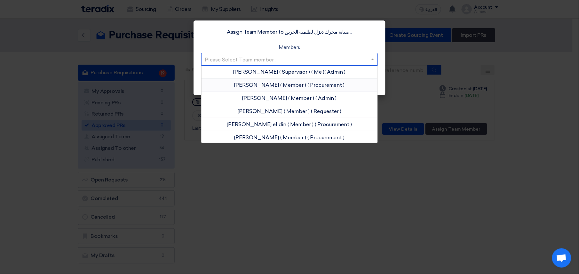
click at [281, 85] on span "( Member )" at bounding box center [294, 85] width 26 height 6
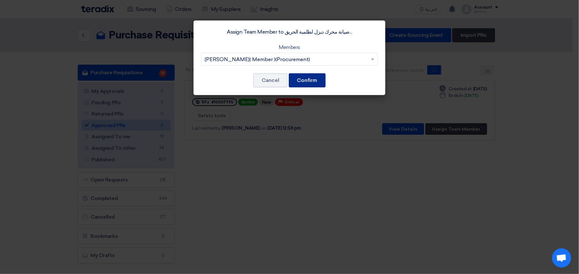
click at [306, 81] on button "Confirm" at bounding box center [307, 80] width 37 height 14
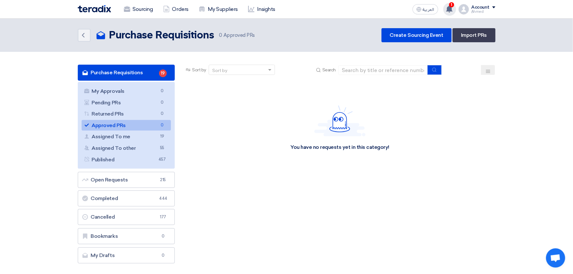
click at [449, 9] on use at bounding box center [449, 8] width 6 height 7
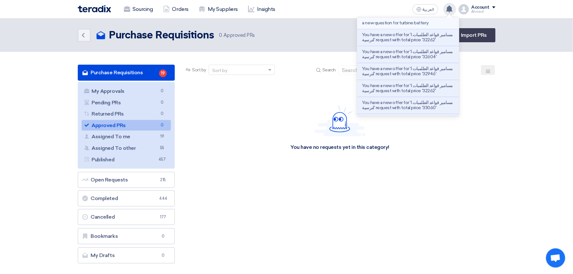
click at [427, 24] on p "a new question for turbine battery" at bounding box center [395, 22] width 66 height 5
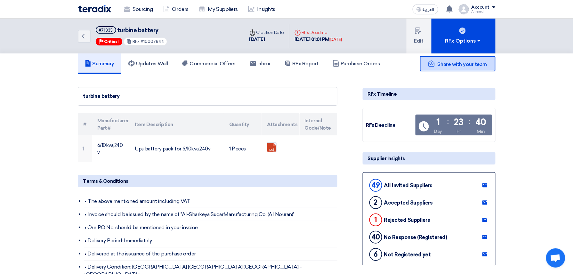
click at [479, 65] on span "Share with your team" at bounding box center [462, 64] width 50 height 6
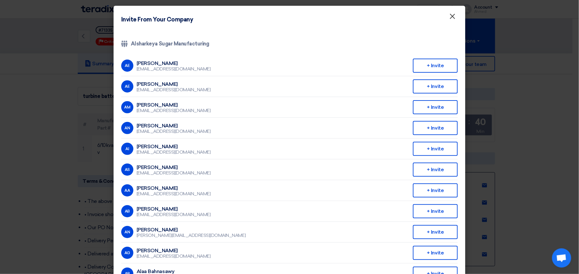
click at [450, 19] on span "×" at bounding box center [453, 18] width 6 height 13
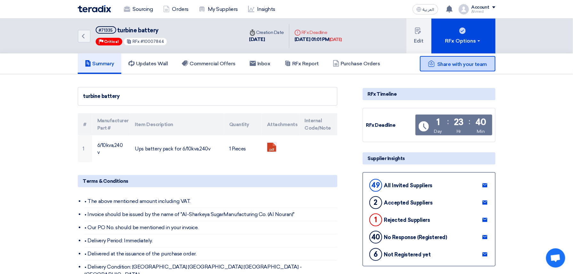
click at [483, 59] on div "Share with your team" at bounding box center [458, 63] width 76 height 15
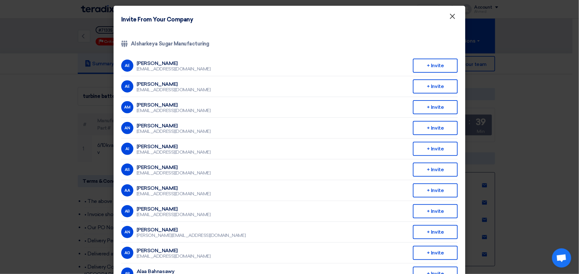
click at [451, 16] on span "×" at bounding box center [453, 18] width 6 height 13
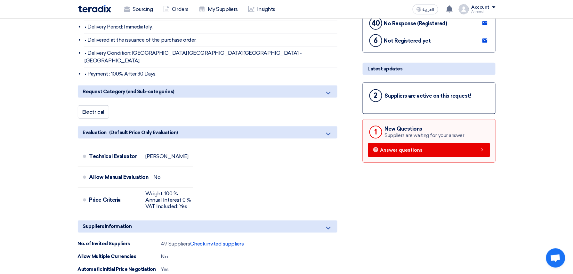
scroll to position [256, 0]
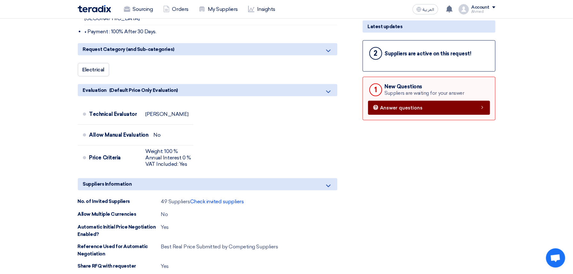
click at [460, 108] on link "Answer questions" at bounding box center [429, 108] width 122 height 14
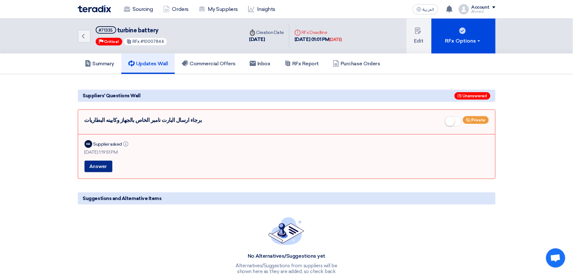
click at [95, 167] on button "Answer" at bounding box center [98, 167] width 28 height 12
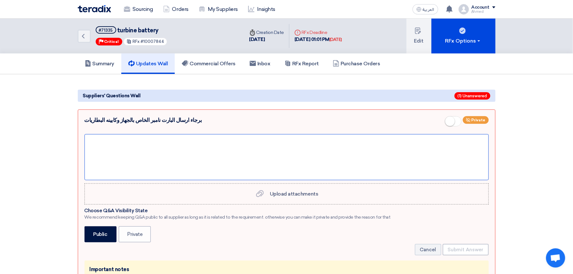
click at [116, 160] on div at bounding box center [286, 157] width 404 height 46
click at [204, 144] on div "please Contact Eng. [PERSON_NAME]" at bounding box center [286, 157] width 404 height 46
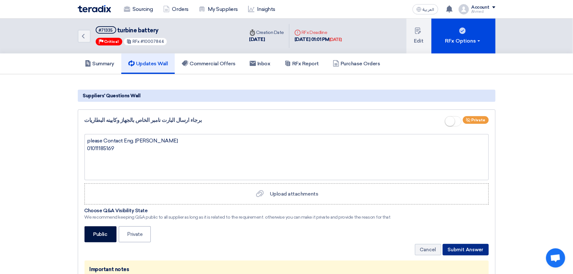
click at [478, 254] on button "Submit Answer" at bounding box center [466, 250] width 46 height 12
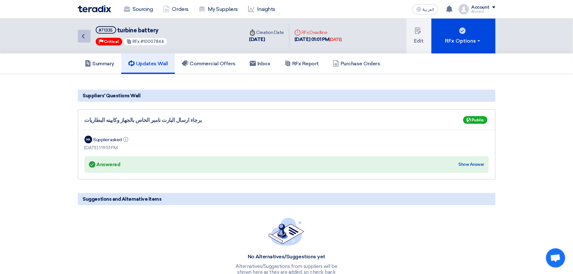
click at [86, 34] on icon "Back" at bounding box center [83, 36] width 8 height 8
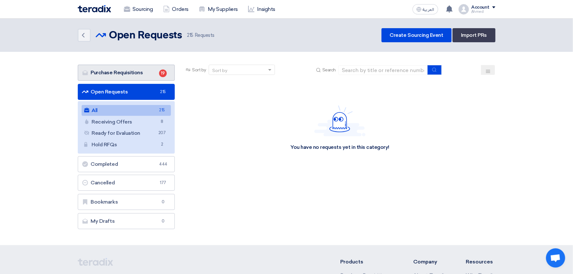
click at [147, 73] on link "Purchase Requisitions Purchase Requisitions 19" at bounding box center [126, 73] width 97 height 16
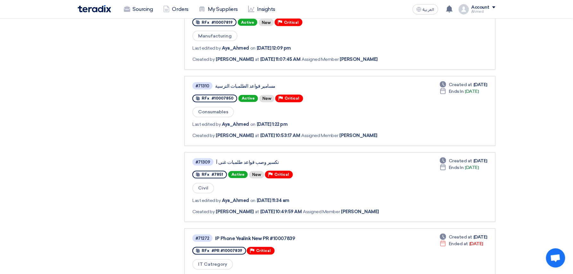
scroll to position [384, 0]
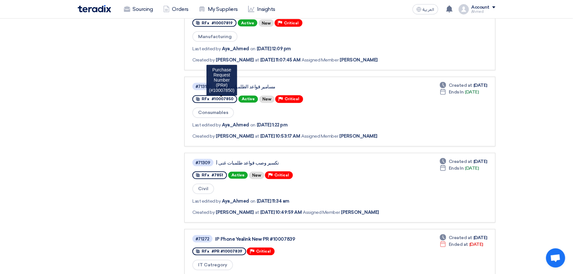
click at [215, 97] on span "#10007850" at bounding box center [223, 99] width 22 height 4
drag, startPoint x: 215, startPoint y: 93, endPoint x: 218, endPoint y: 95, distance: 3.6
copy span "10007850"
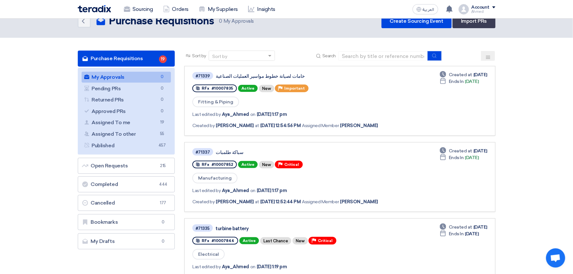
scroll to position [0, 0]
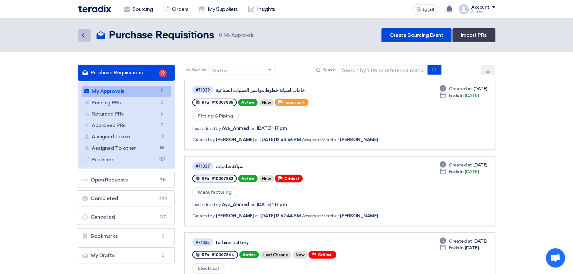
click at [85, 38] on icon "Back" at bounding box center [83, 35] width 8 height 8
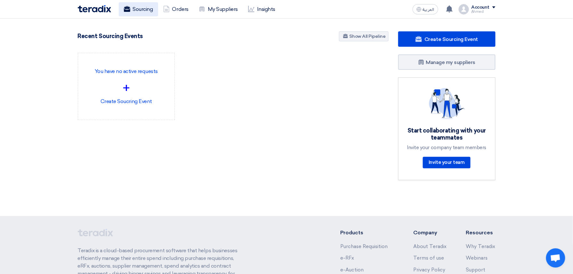
click at [147, 14] on link "Sourcing" at bounding box center [138, 9] width 39 height 14
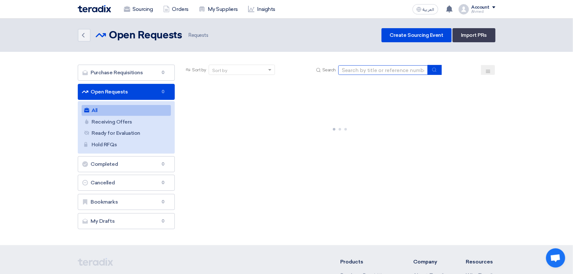
click at [398, 68] on input at bounding box center [383, 70] width 90 height 10
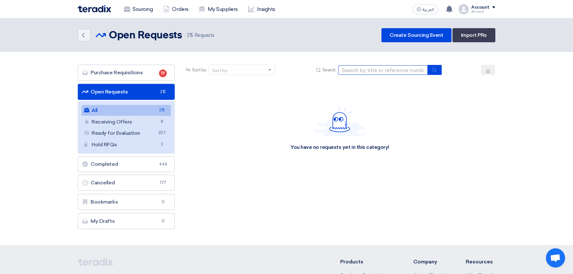
paste input "10007850"
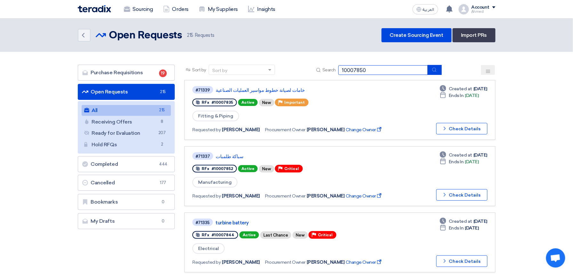
type input "10007850"
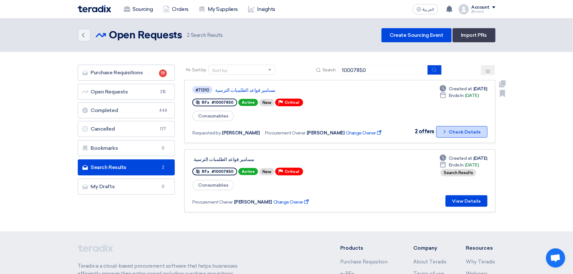
click at [453, 133] on button "Check details Check Details" at bounding box center [461, 132] width 51 height 12
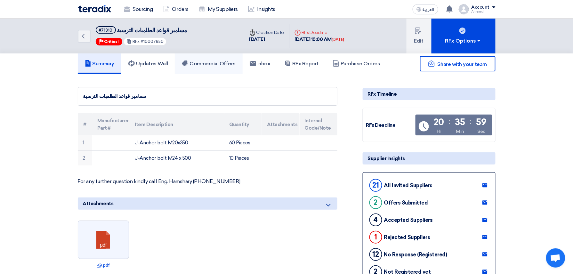
drag, startPoint x: 213, startPoint y: 64, endPoint x: 337, endPoint y: 92, distance: 126.9
click at [213, 64] on h5 "Commercial Offers" at bounding box center [209, 63] width 54 height 6
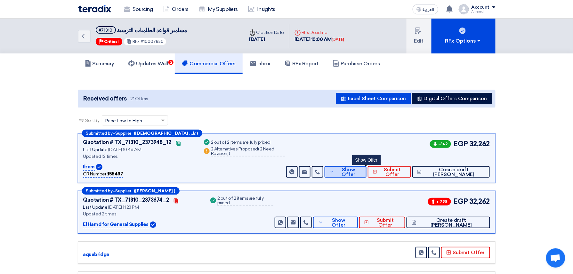
click at [361, 174] on span "Show Offer" at bounding box center [348, 172] width 25 height 10
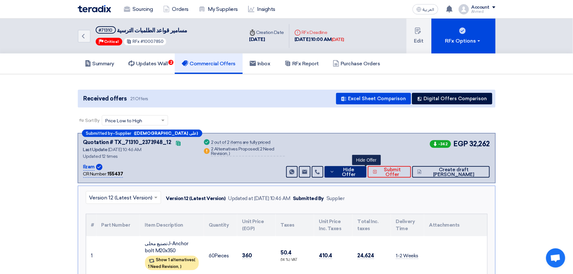
click at [361, 174] on span "Hide Offer" at bounding box center [348, 172] width 25 height 10
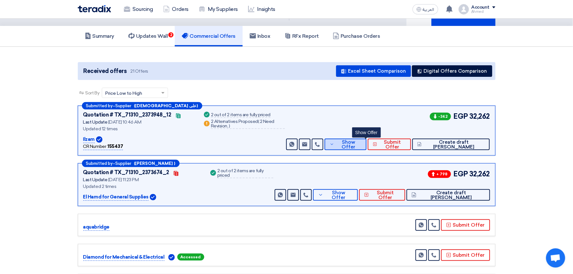
scroll to position [43, 0]
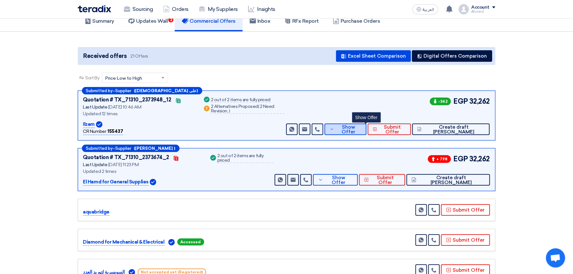
click at [366, 132] on button "Show Offer" at bounding box center [346, 130] width 42 height 12
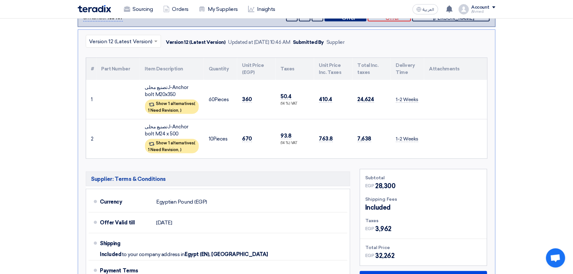
scroll to position [299, 0]
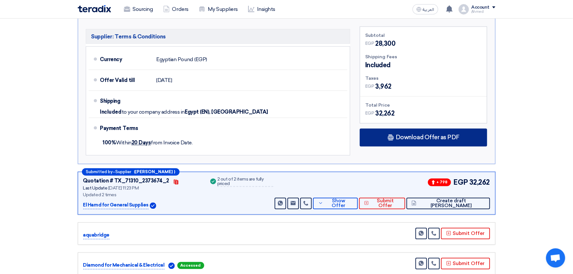
click at [445, 132] on div "Download Offer as PDF" at bounding box center [423, 138] width 127 height 18
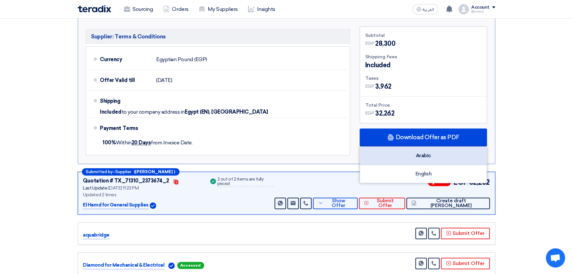
drag, startPoint x: 405, startPoint y: 155, endPoint x: 382, endPoint y: 163, distance: 24.6
click at [406, 155] on div "Arabic" at bounding box center [423, 156] width 127 height 18
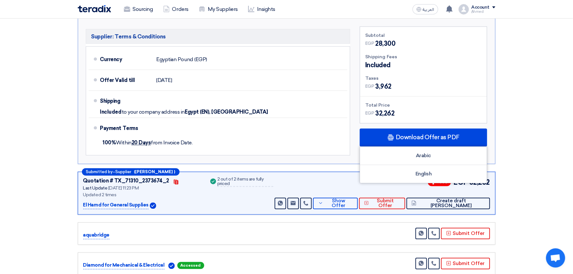
click at [355, 210] on div "Submitted by – Supplier ([PERSON_NAME] ) Quotation # TX_71310_2373674_2 Contact…" at bounding box center [287, 193] width 418 height 43
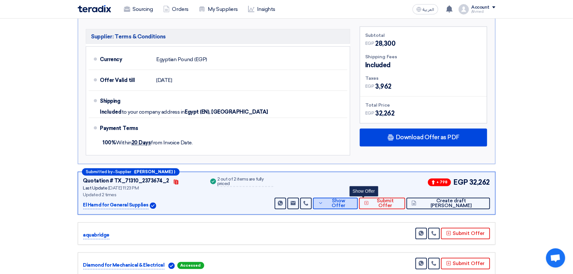
click at [357, 200] on button "Show Offer" at bounding box center [335, 204] width 44 height 12
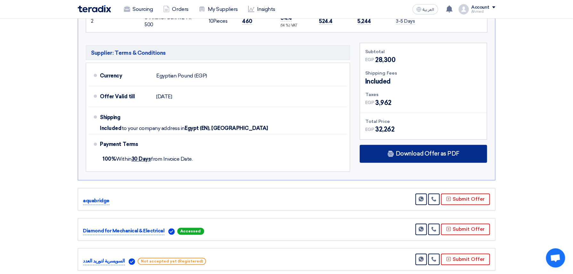
click at [403, 154] on span "Download Offer as PDF" at bounding box center [428, 154] width 64 height 6
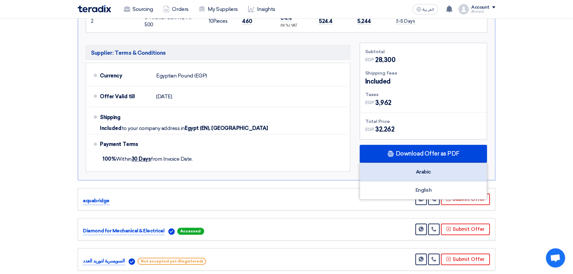
click at [408, 174] on div "Arabic" at bounding box center [423, 172] width 127 height 18
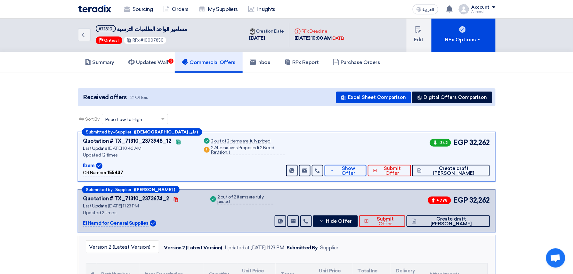
scroll to position [0, 0]
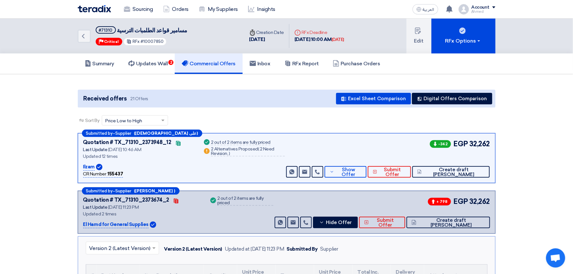
click at [153, 38] on div "RFx #10007850" at bounding box center [145, 41] width 44 height 8
copy span "10007850"
click at [83, 35] on icon "Back" at bounding box center [83, 36] width 8 height 8
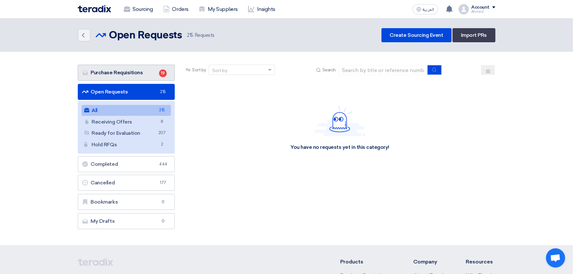
click at [137, 76] on link "Purchase Requisitions Purchase Requisitions 19" at bounding box center [126, 73] width 97 height 16
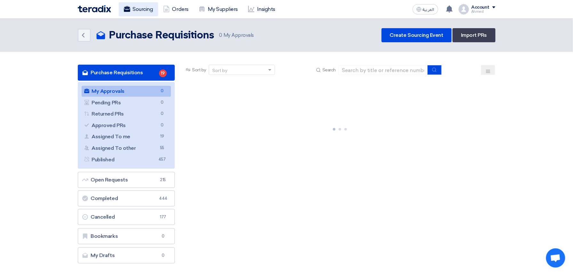
click at [126, 3] on link "Sourcing" at bounding box center [138, 9] width 39 height 14
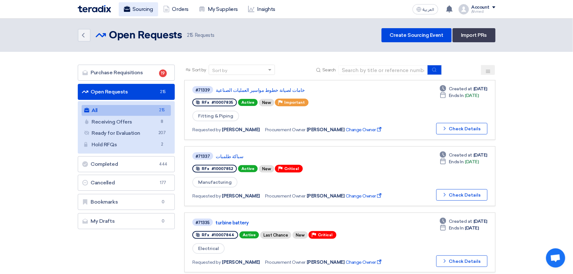
drag, startPoint x: 128, startPoint y: 9, endPoint x: 145, endPoint y: 7, distance: 17.5
click at [128, 9] on use at bounding box center [127, 9] width 6 height 6
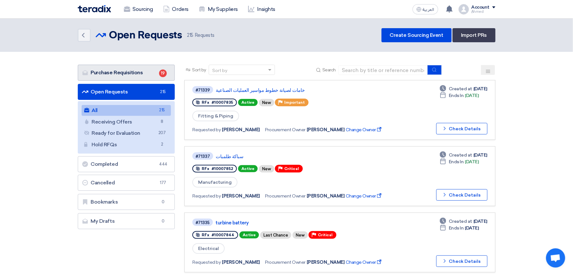
click at [104, 68] on link "Purchase Requisitions Purchase Requisitions 19" at bounding box center [126, 73] width 97 height 16
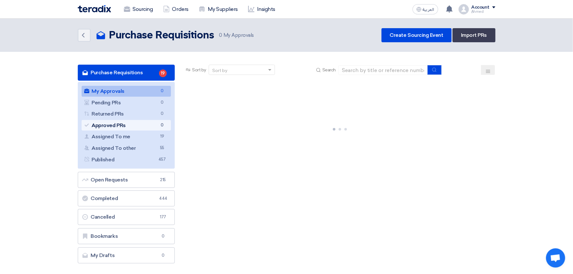
click at [137, 128] on link "Approved PRs Approved PRs 0" at bounding box center [127, 125] width 90 height 11
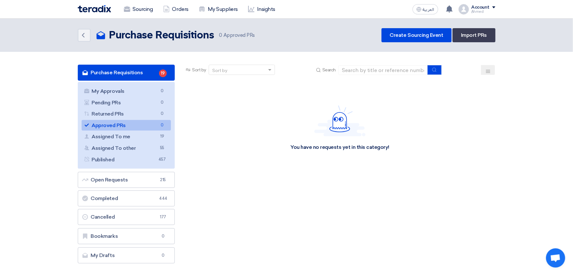
click at [439, 127] on div "You have no requests yet in this category!" at bounding box center [339, 128] width 311 height 96
click at [135, 127] on link "Approved PRs Approved PRs 0" at bounding box center [127, 125] width 90 height 11
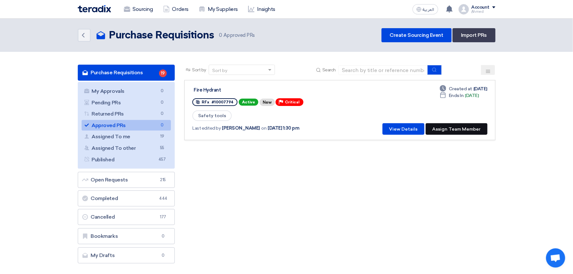
click at [465, 124] on button "Assign Team Member" at bounding box center [457, 129] width 62 height 12
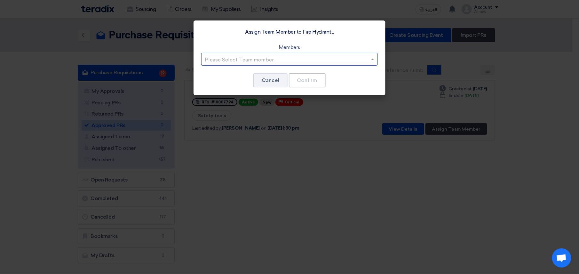
click at [261, 63] on input "text" at bounding box center [286, 59] width 163 height 11
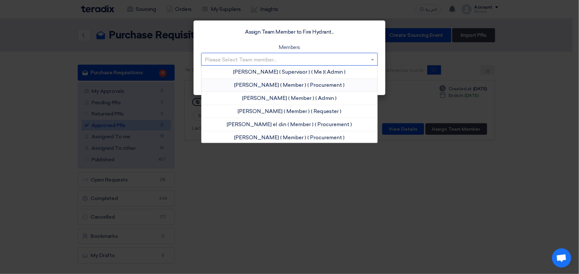
click at [256, 85] on span "[PERSON_NAME]" at bounding box center [257, 85] width 45 height 6
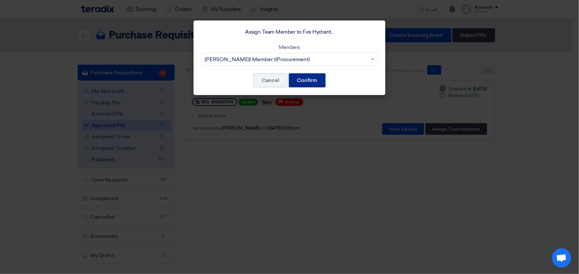
click at [317, 74] on button "Confirm" at bounding box center [307, 80] width 37 height 14
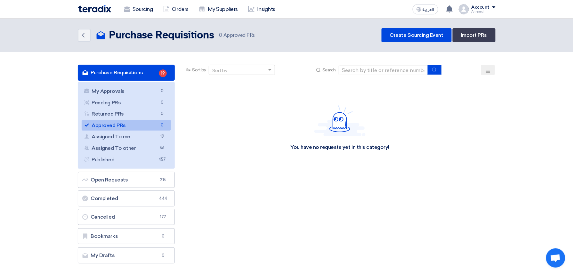
click at [136, 75] on link "Purchase Requisitions Purchase Requisitions 19" at bounding box center [126, 73] width 97 height 16
click at [138, 13] on link "Sourcing" at bounding box center [138, 9] width 39 height 14
